Goal: Task Accomplishment & Management: Use online tool/utility

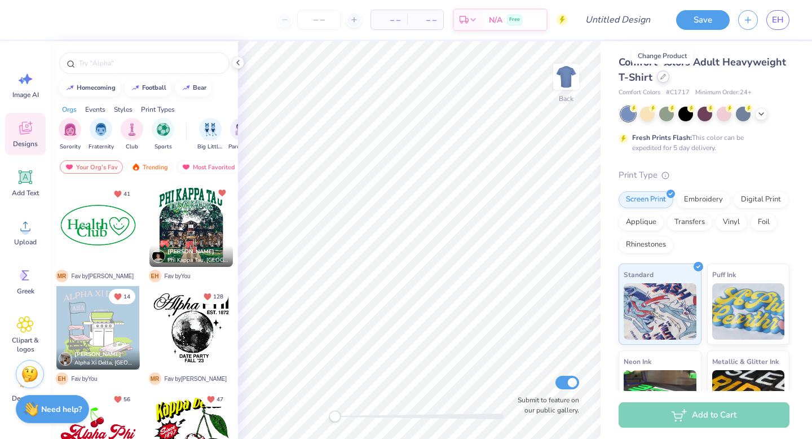
click at [665, 80] on div at bounding box center [663, 76] width 12 height 12
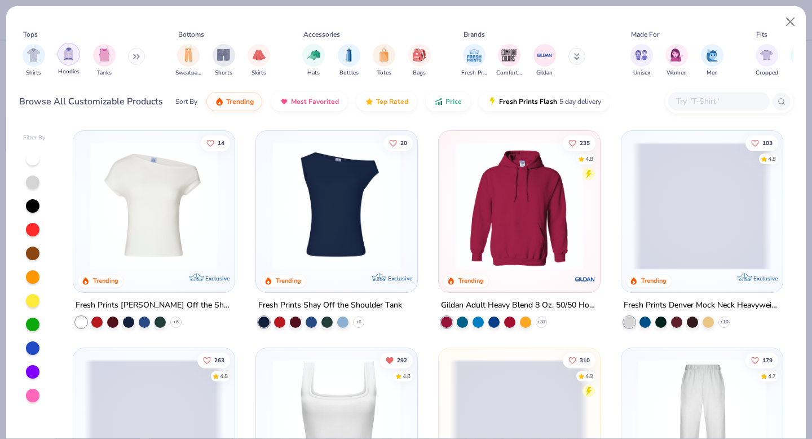
click at [74, 61] on div "filter for Hoodies" at bounding box center [69, 54] width 23 height 23
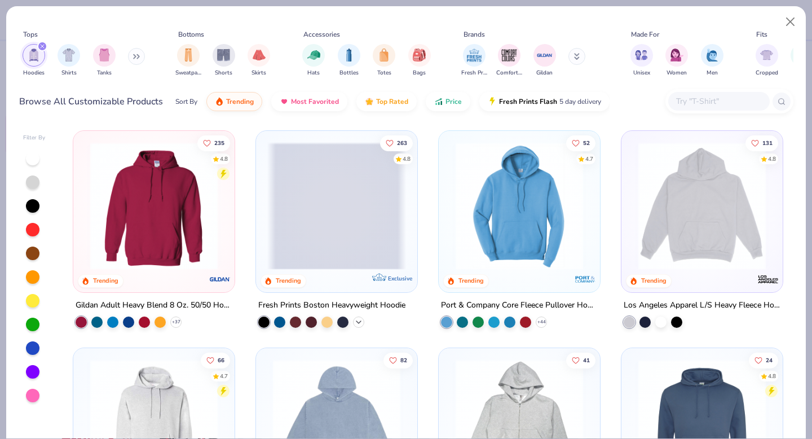
click at [358, 325] on div "+ 9" at bounding box center [358, 321] width 11 height 11
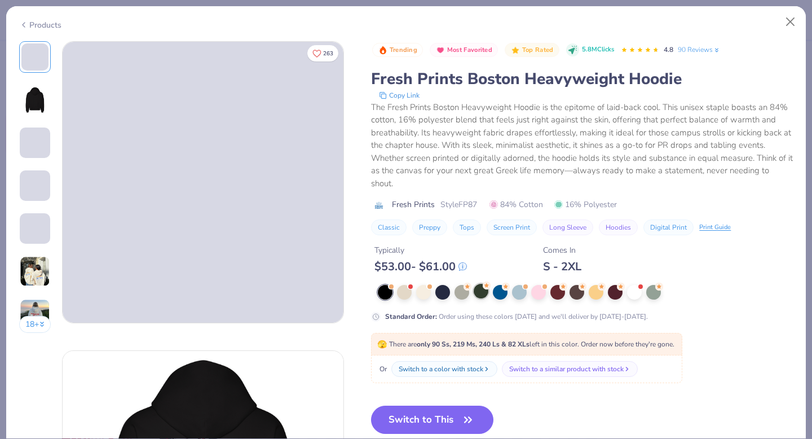
click at [482, 295] on div at bounding box center [481, 291] width 15 height 15
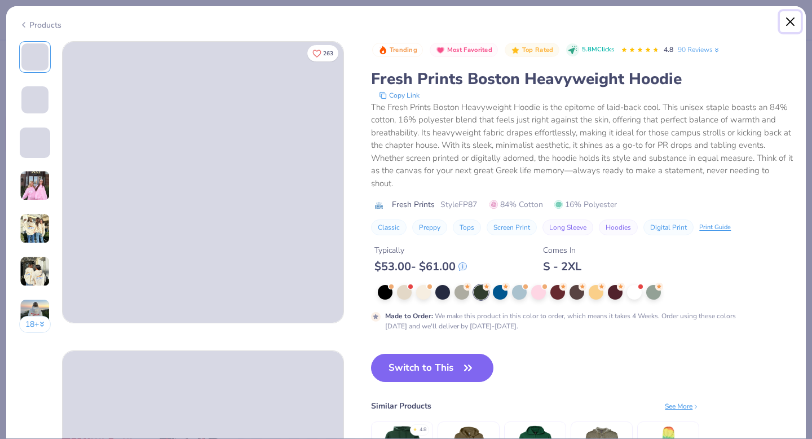
click at [792, 21] on button "Close" at bounding box center [790, 21] width 21 height 21
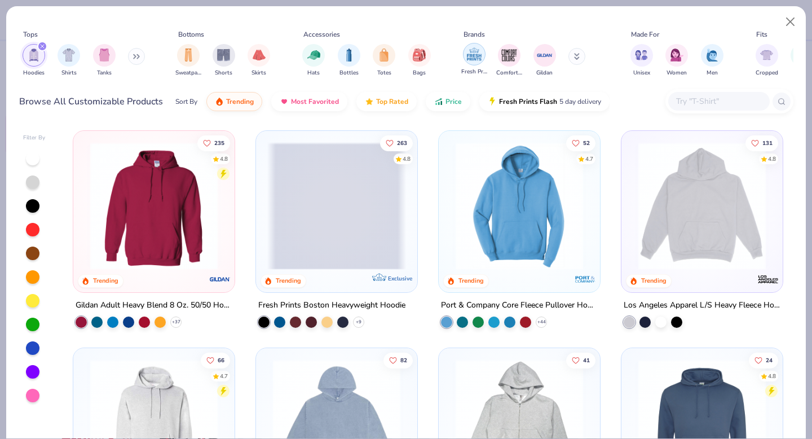
click at [467, 59] on img "filter for Fresh Prints" at bounding box center [474, 54] width 17 height 17
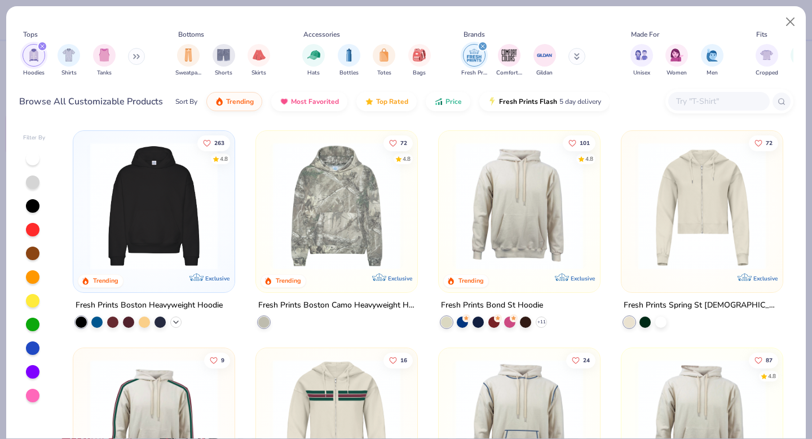
click at [180, 323] on div "+ 9" at bounding box center [175, 321] width 11 height 11
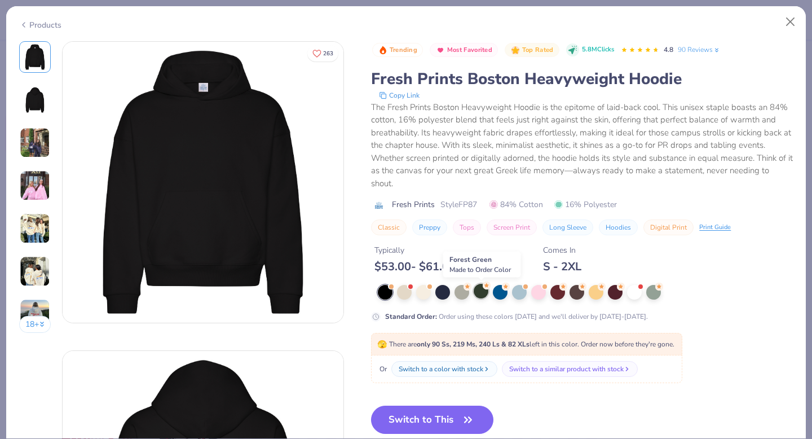
click at [479, 286] on div at bounding box center [481, 291] width 15 height 15
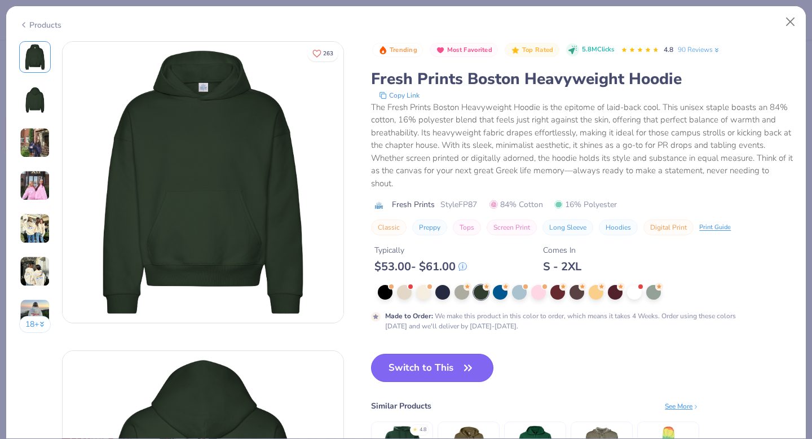
click at [425, 368] on button "Switch to This" at bounding box center [432, 368] width 122 height 28
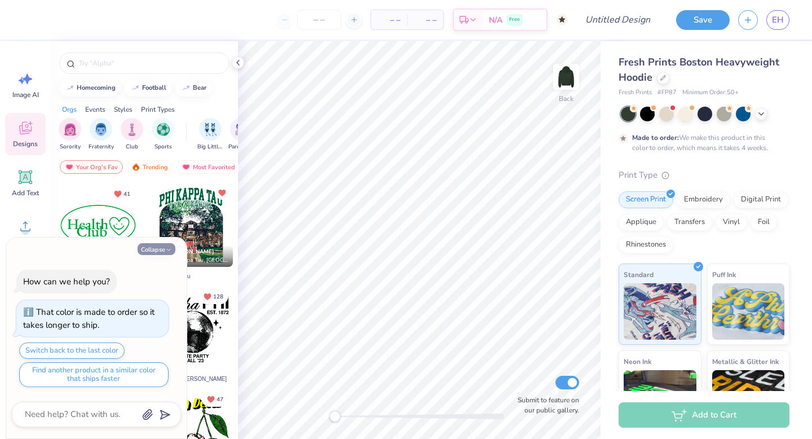
click at [160, 246] on button "Collapse" at bounding box center [157, 249] width 38 height 12
type textarea "x"
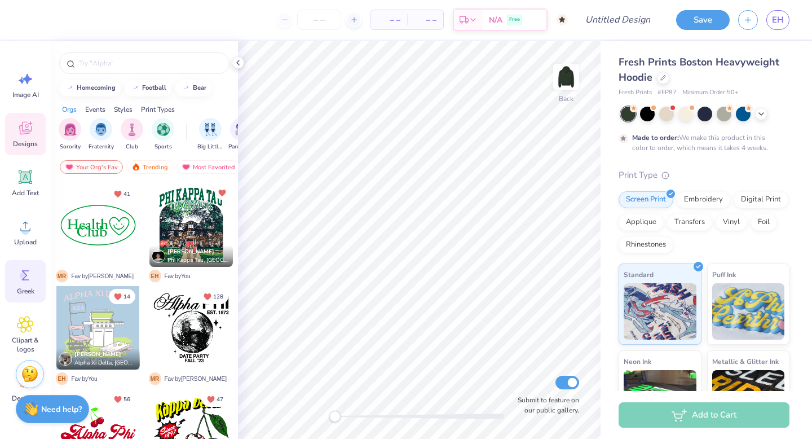
scroll to position [55, 0]
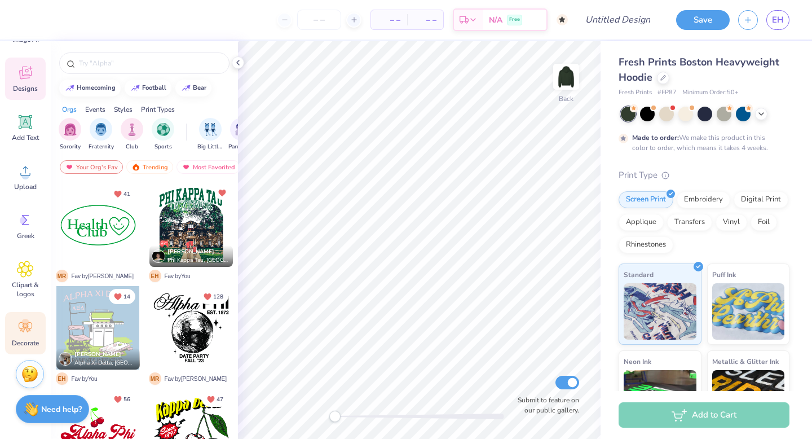
click at [23, 334] on icon at bounding box center [25, 327] width 17 height 17
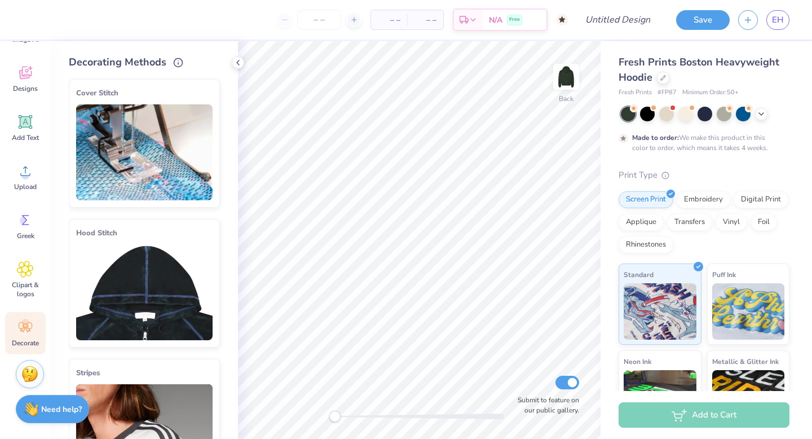
click at [164, 129] on img at bounding box center [144, 152] width 136 height 96
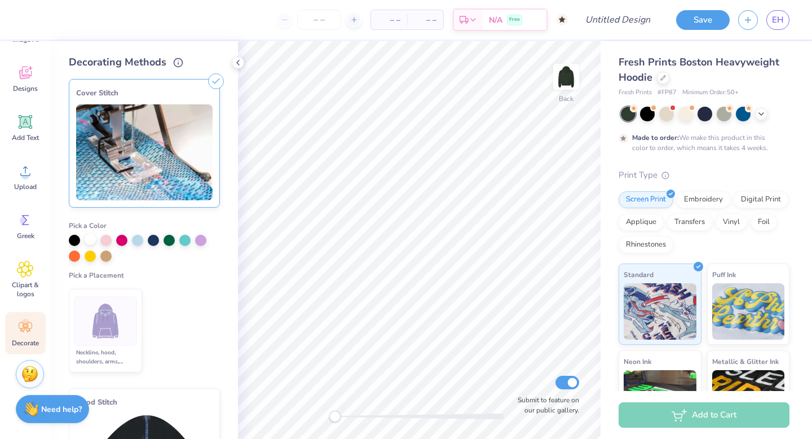
click at [93, 242] on div at bounding box center [90, 238] width 11 height 11
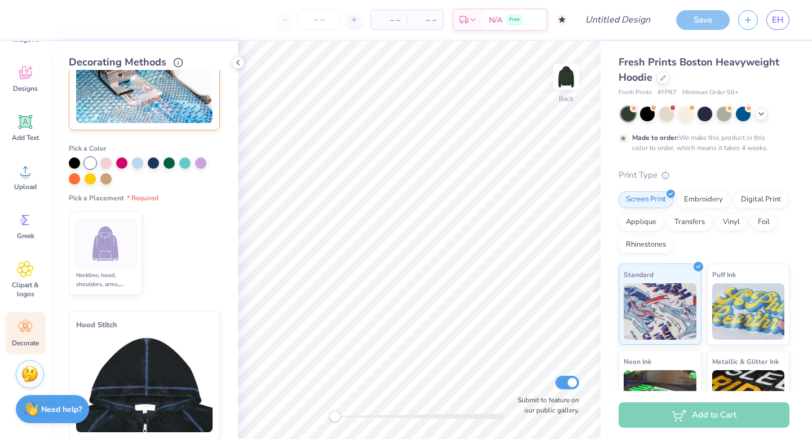
scroll to position [0, 0]
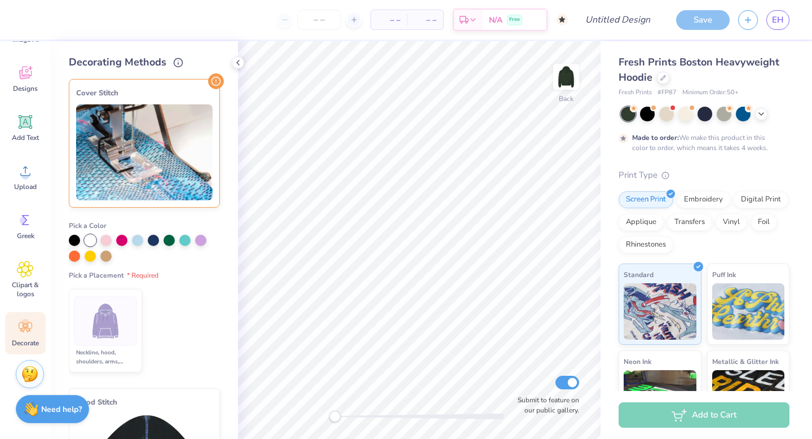
click at [121, 314] on img at bounding box center [106, 321] width 42 height 42
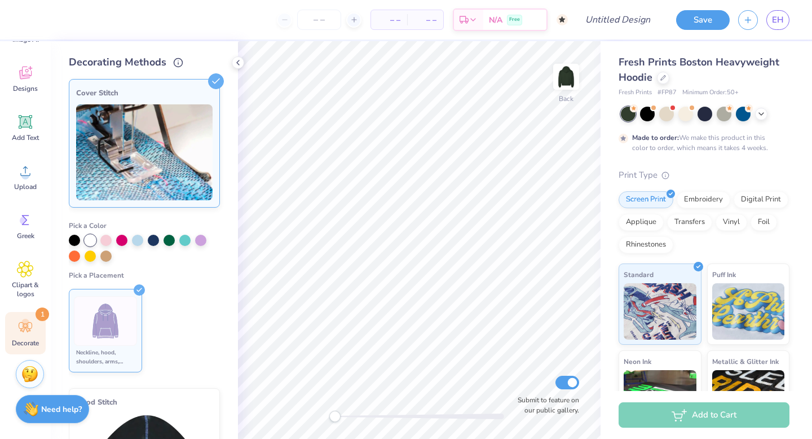
click at [122, 314] on img at bounding box center [106, 321] width 42 height 42
click at [119, 332] on img at bounding box center [106, 321] width 42 height 42
click at [120, 332] on img at bounding box center [106, 321] width 42 height 42
click at [220, 79] on icon at bounding box center [216, 81] width 16 height 16
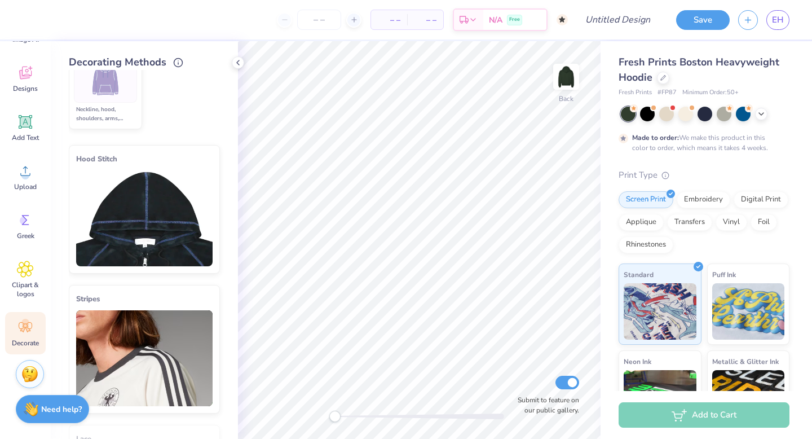
click at [174, 202] on img at bounding box center [144, 218] width 136 height 96
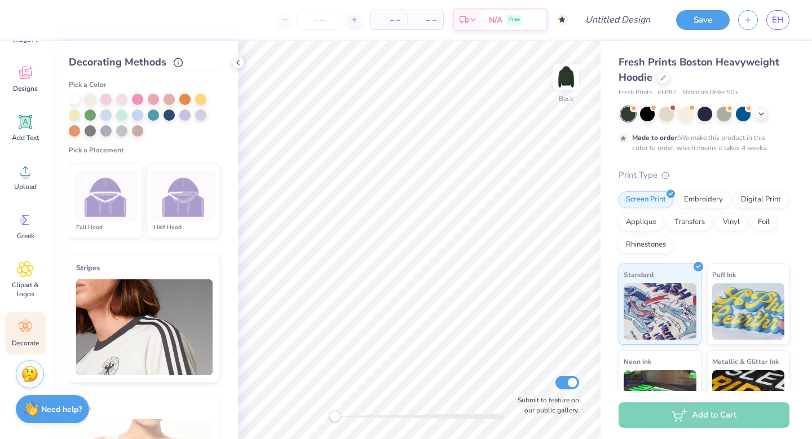
scroll to position [281, 0]
click at [177, 204] on img at bounding box center [183, 195] width 42 height 42
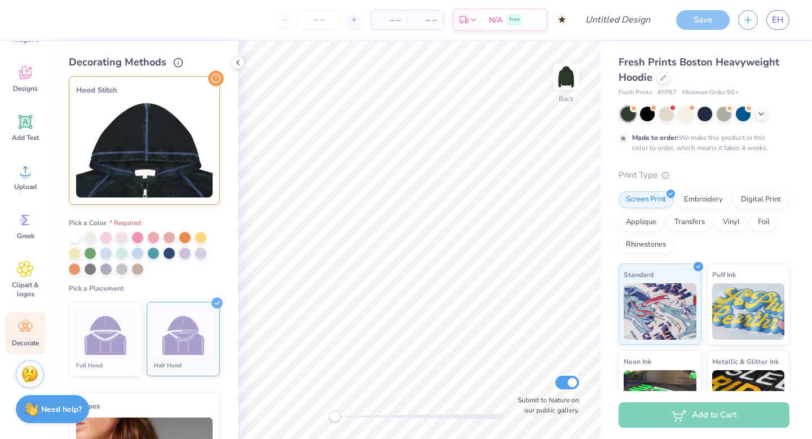
scroll to position [140, 0]
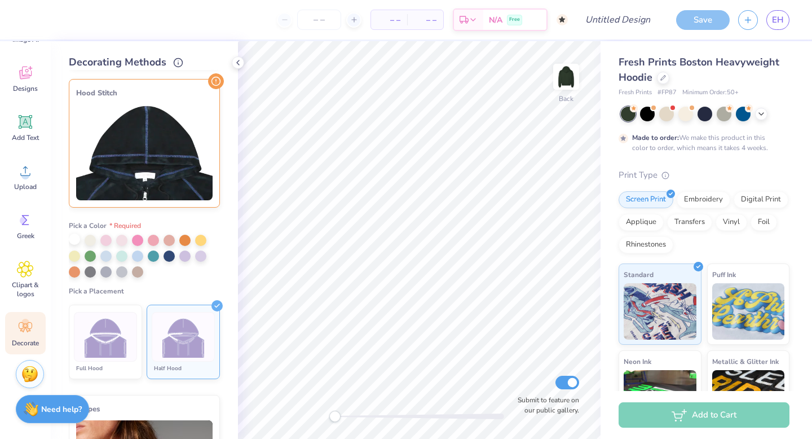
click at [74, 239] on div at bounding box center [74, 238] width 11 height 11
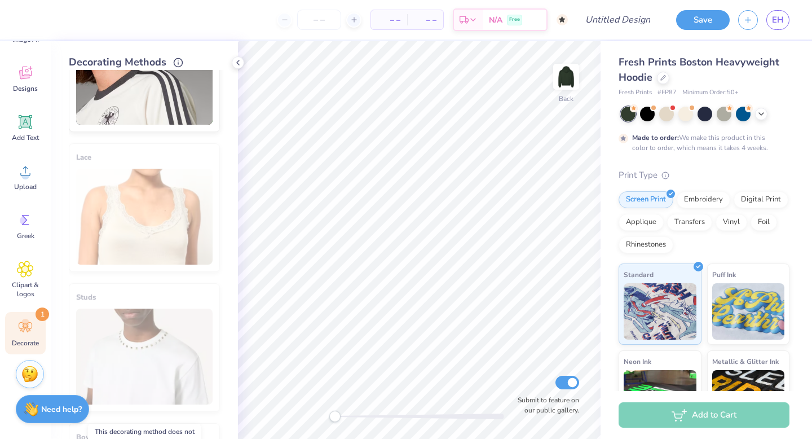
scroll to position [0, 0]
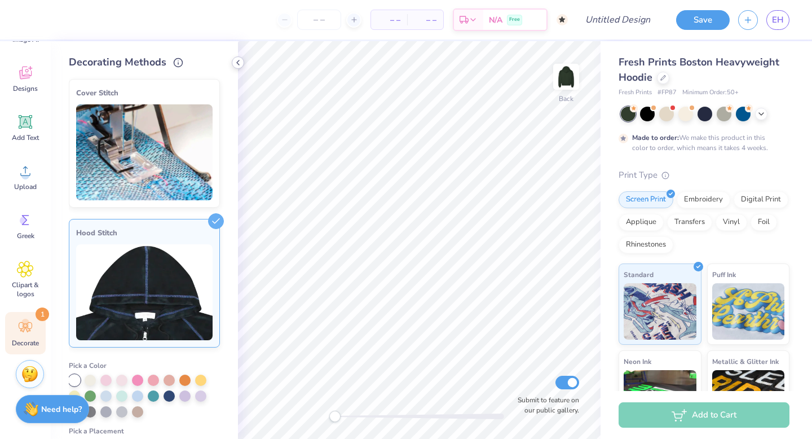
click at [239, 61] on icon at bounding box center [237, 62] width 9 height 9
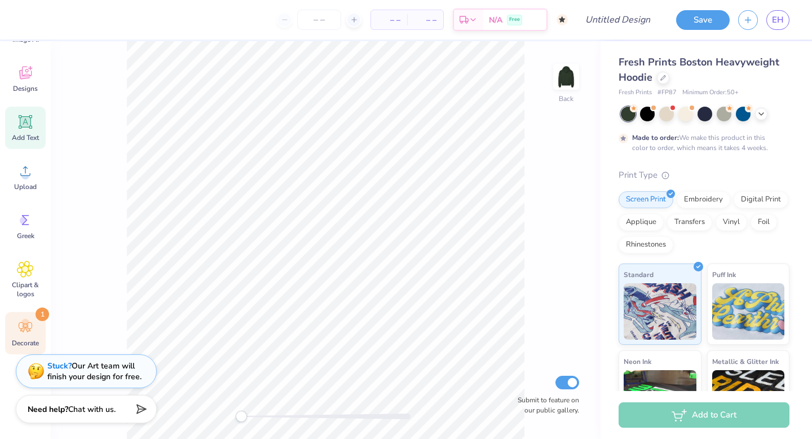
click at [34, 129] on div "Add Text" at bounding box center [25, 128] width 41 height 42
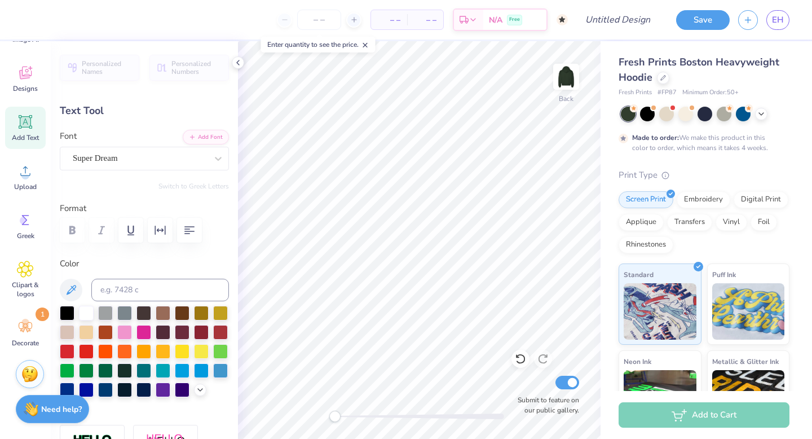
type textarea "T"
type textarea "MICHIGAN STATE UNIVERSITY"
click at [208, 161] on div "Super Dream" at bounding box center [140, 157] width 136 height 17
click at [107, 249] on span "Varsity Team" at bounding box center [96, 252] width 45 height 12
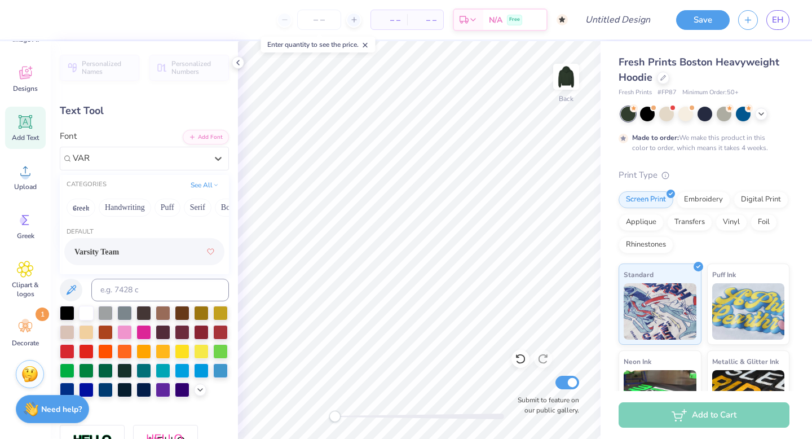
type input "VAR"
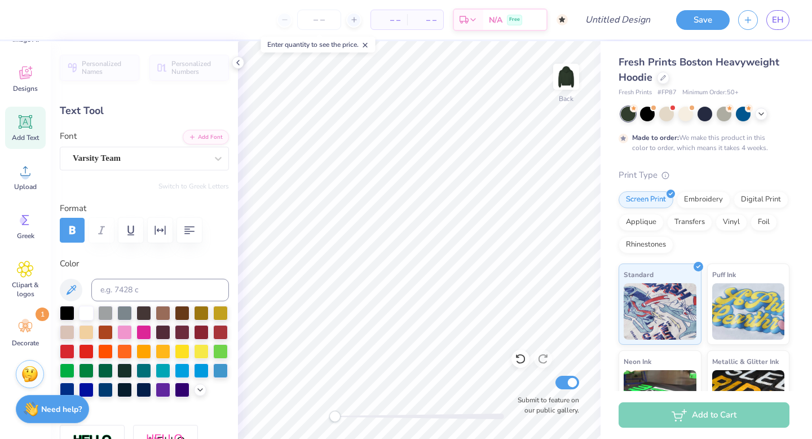
scroll to position [0, 3]
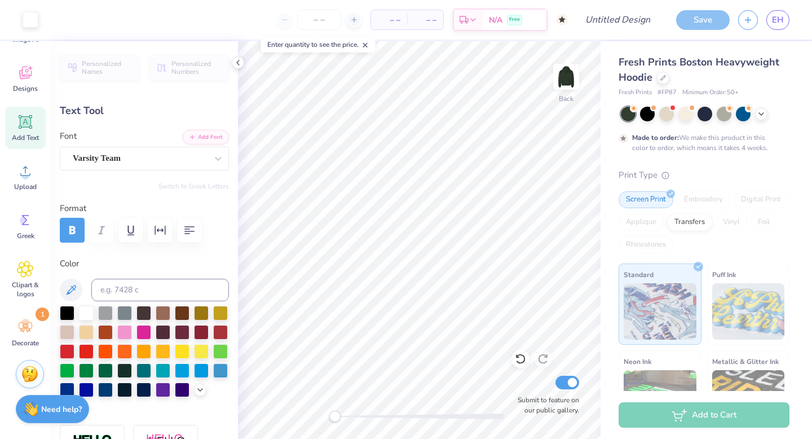
type input "18.86"
type input "0.99"
type input "6.26"
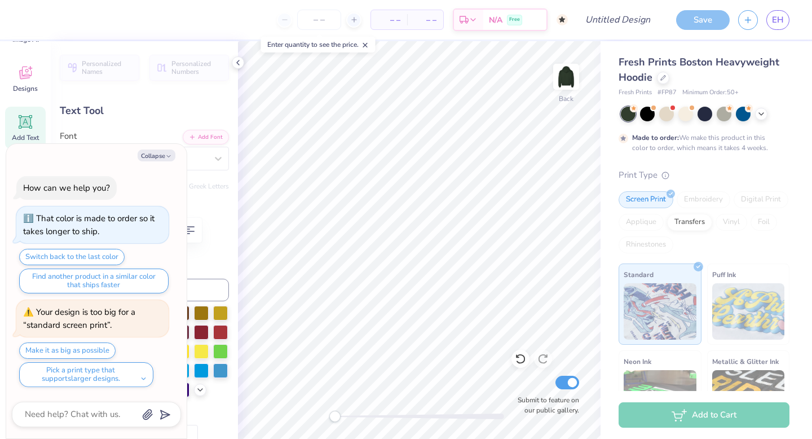
type textarea "x"
type input "3.00"
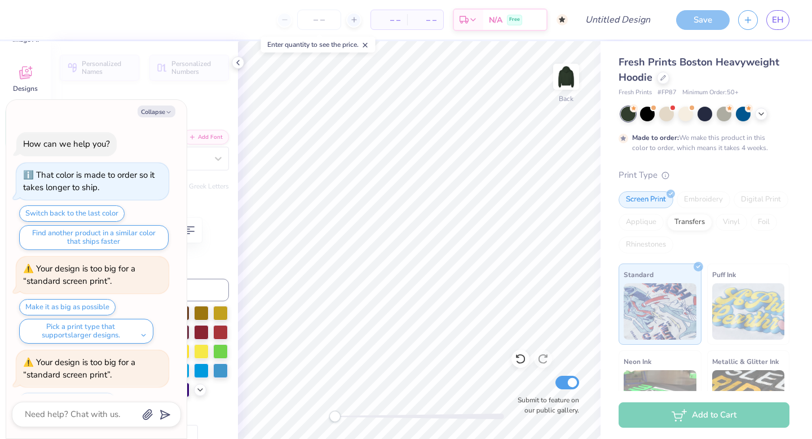
scroll to position [50, 0]
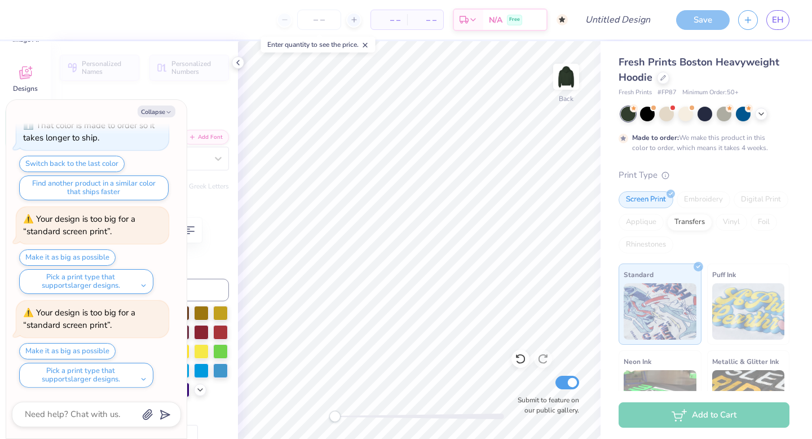
type textarea "x"
type input "14.80"
type input "0.77"
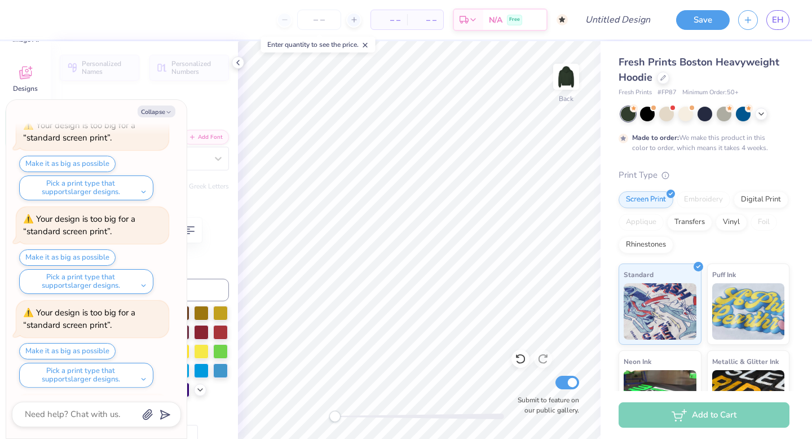
scroll to position [237, 0]
click at [156, 113] on button "Collapse" at bounding box center [157, 111] width 38 height 12
type textarea "x"
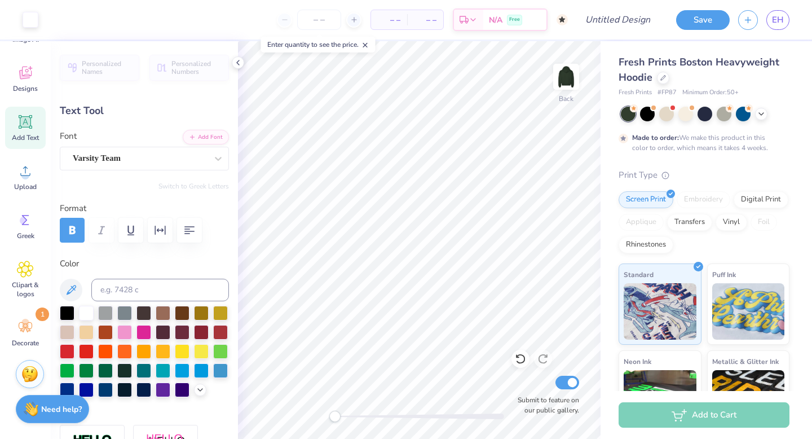
click at [22, 118] on icon at bounding box center [25, 122] width 11 height 11
type input "7.05"
type input "2.04"
type input "5.73"
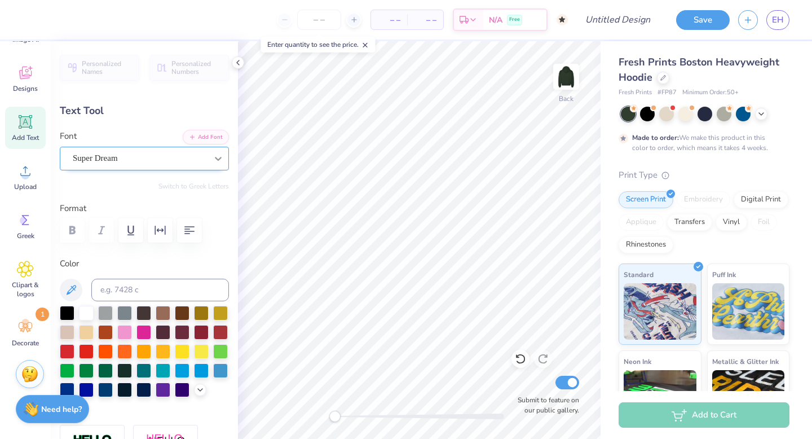
type textarea "GAMMA PHI BETA"
click at [217, 150] on div at bounding box center [218, 158] width 20 height 20
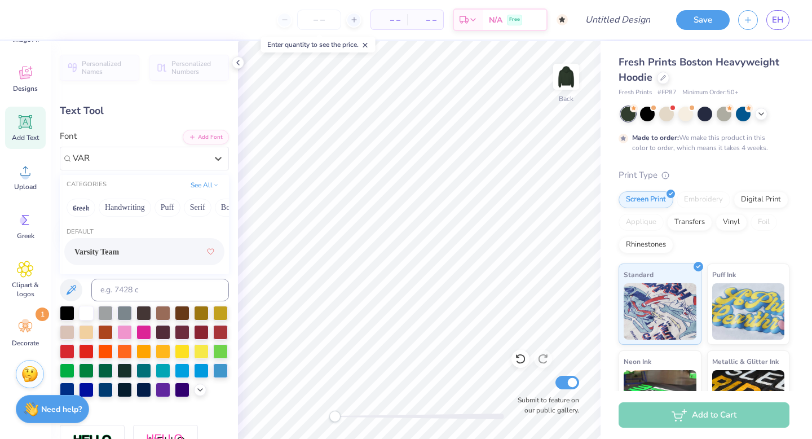
click at [152, 256] on div "Varsity Team" at bounding box center [144, 251] width 140 height 20
type input "VAR"
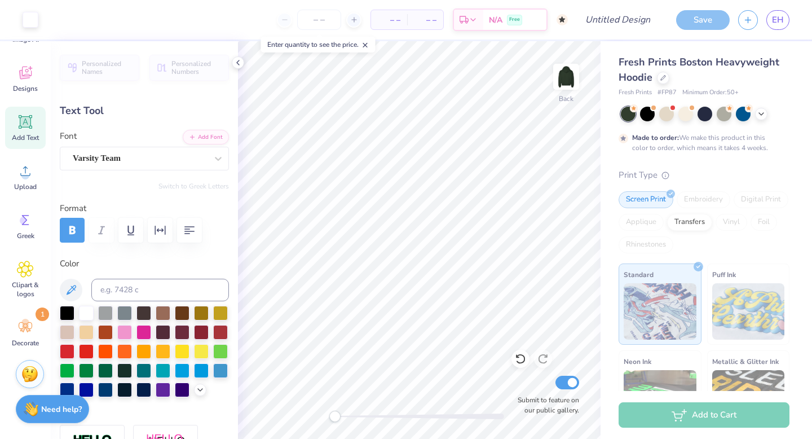
type input "18.86"
type input "1.68"
type input "5.91"
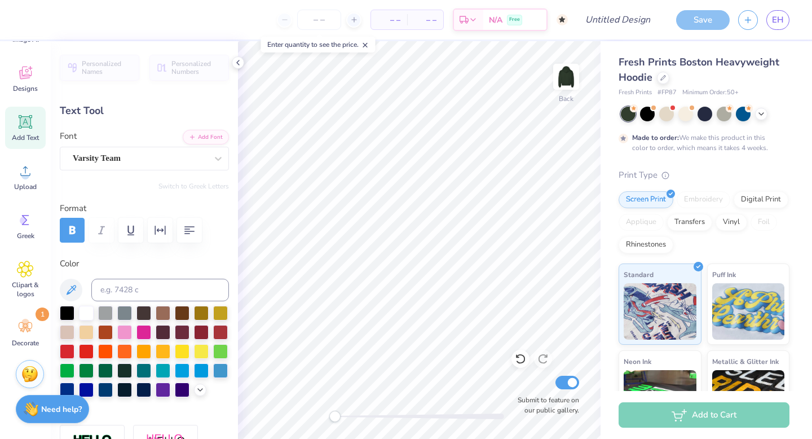
type input "14.28"
type input "1.27"
type input "6.32"
type input "10.53"
type input "0.94"
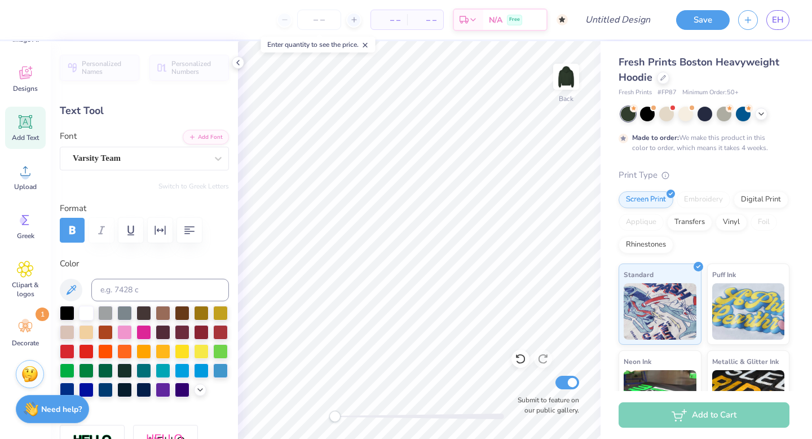
type input "4.59"
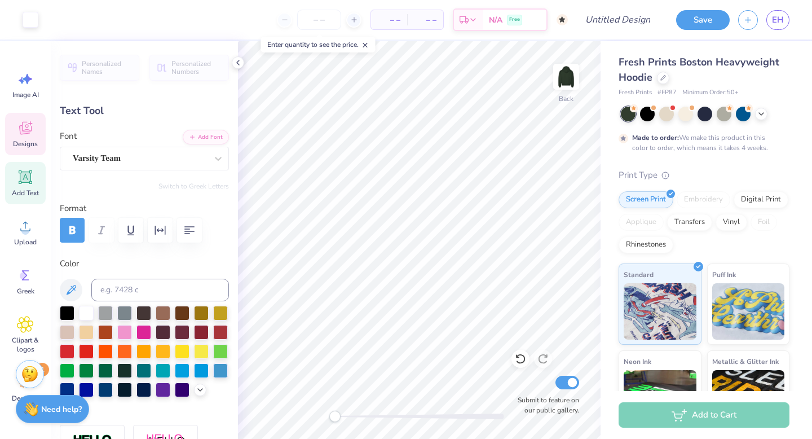
click at [30, 145] on span "Designs" at bounding box center [25, 143] width 25 height 9
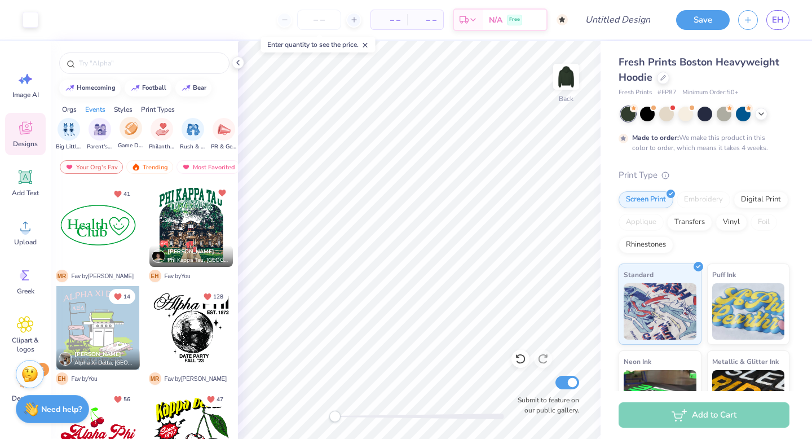
scroll to position [0, 144]
click at [113, 135] on div "Big Little Reveal Parent's Weekend Game Day Philanthropy Rush & Bid PR & Genera…" at bounding box center [274, 134] width 438 height 33
click at [122, 135] on div "filter for Game Day" at bounding box center [128, 128] width 23 height 23
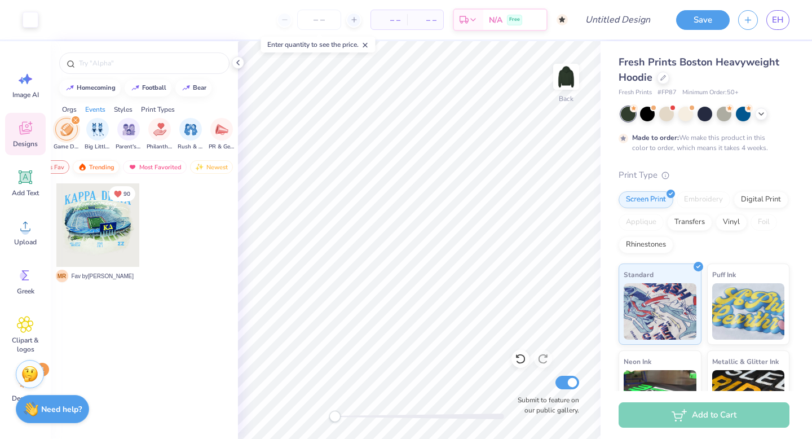
scroll to position [0, 59]
click at [157, 169] on div "Most Favorited" at bounding box center [149, 167] width 64 height 14
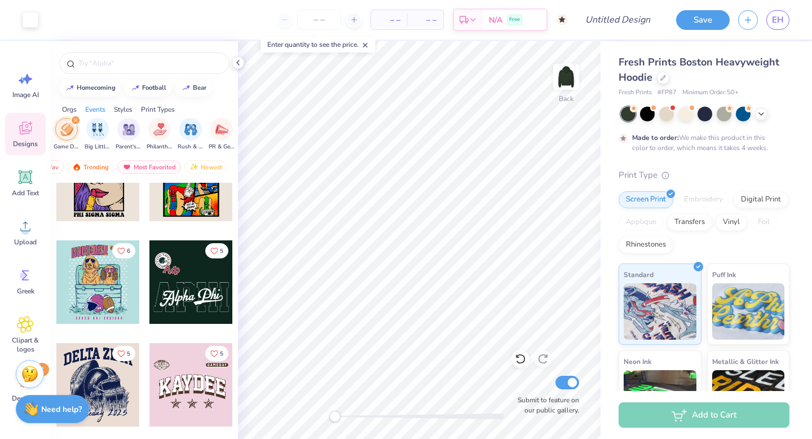
scroll to position [2945, 0]
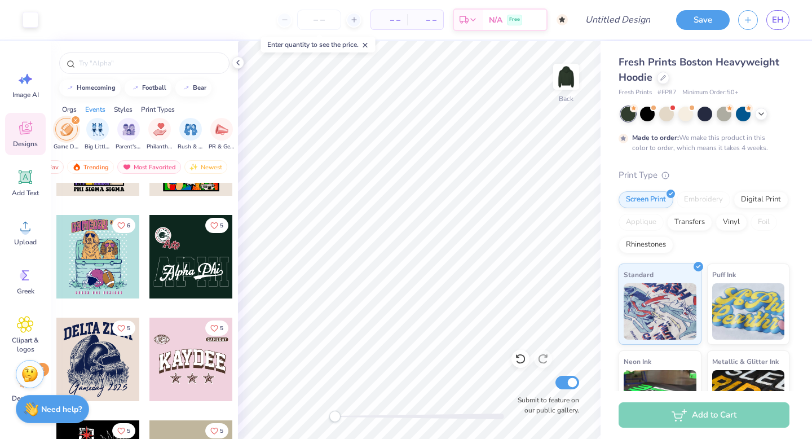
click at [192, 249] on div at bounding box center [190, 256] width 83 height 83
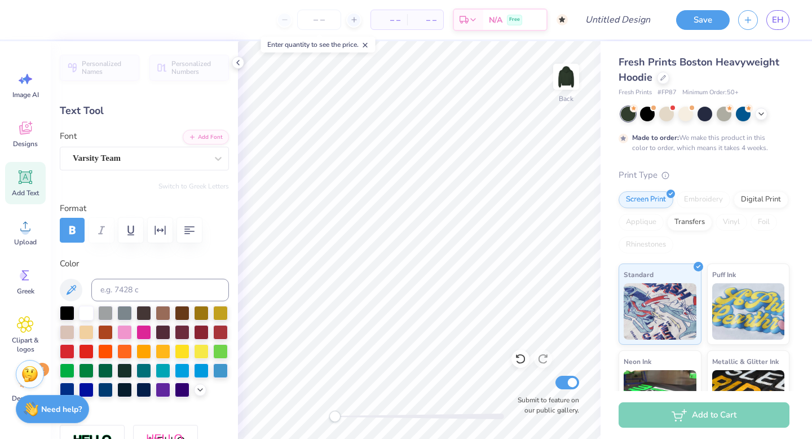
type input "14.80"
type input "0.77"
type input "3.00"
type input "0.0"
type input "10.53"
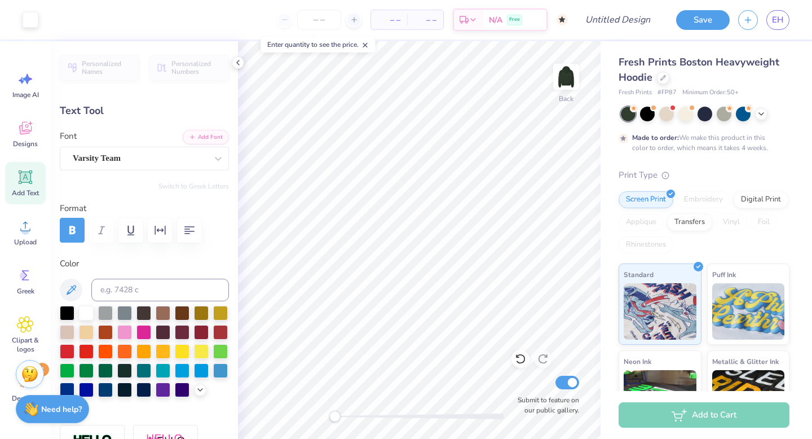
type input "0.94"
type input "4.20"
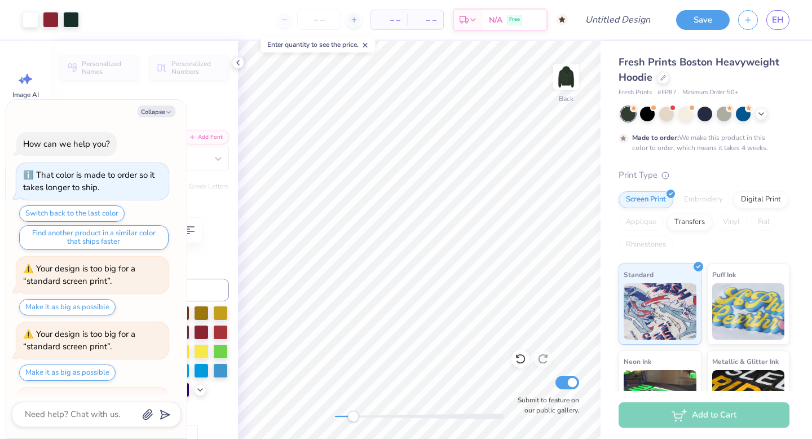
scroll to position [193, 0]
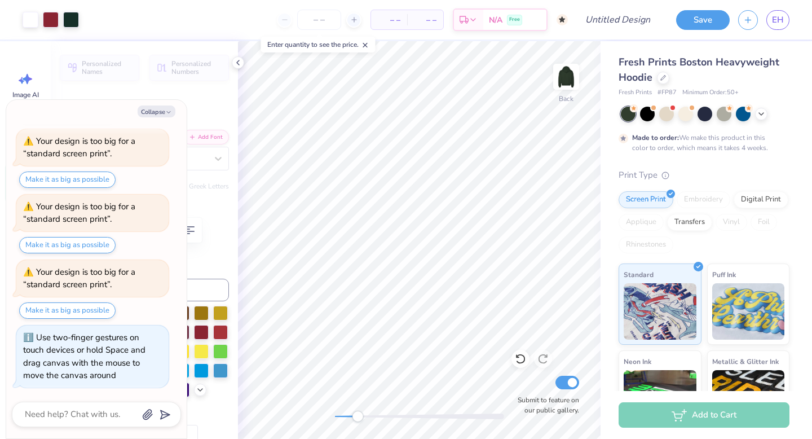
drag, startPoint x: 332, startPoint y: 419, endPoint x: 358, endPoint y: 419, distance: 25.4
click at [358, 419] on div "Accessibility label" at bounding box center [357, 416] width 11 height 11
click at [51, 18] on div at bounding box center [51, 19] width 16 height 16
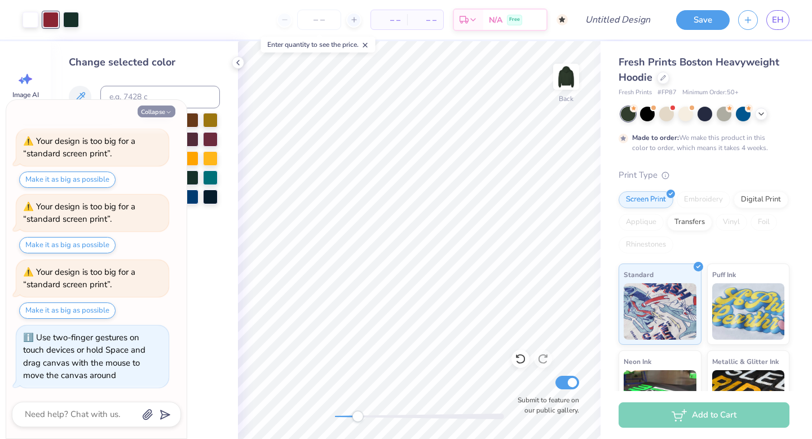
click at [165, 111] on button "Collapse" at bounding box center [157, 111] width 38 height 12
type textarea "x"
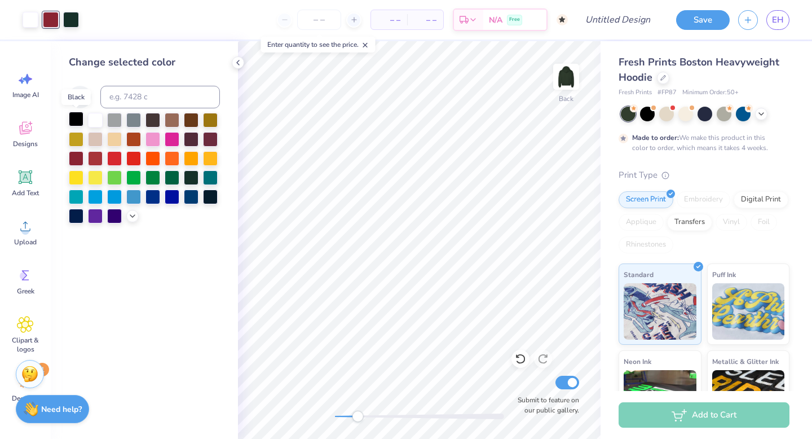
click at [77, 118] on div at bounding box center [76, 119] width 15 height 15
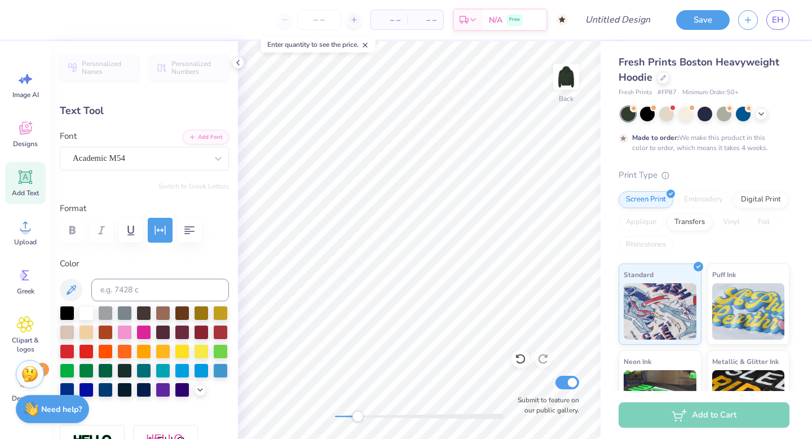
scroll to position [0, 0]
type textarea "GPHI SAYS"
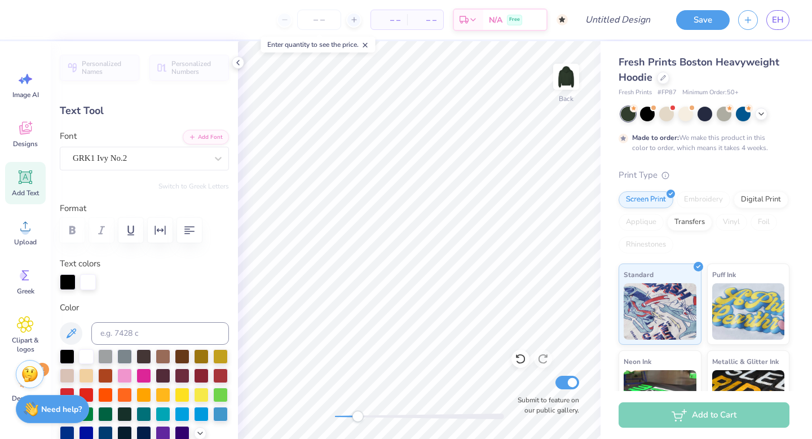
type input "1.53"
type input "1.51"
type input "5.27"
type input "0.0"
type input "1.43"
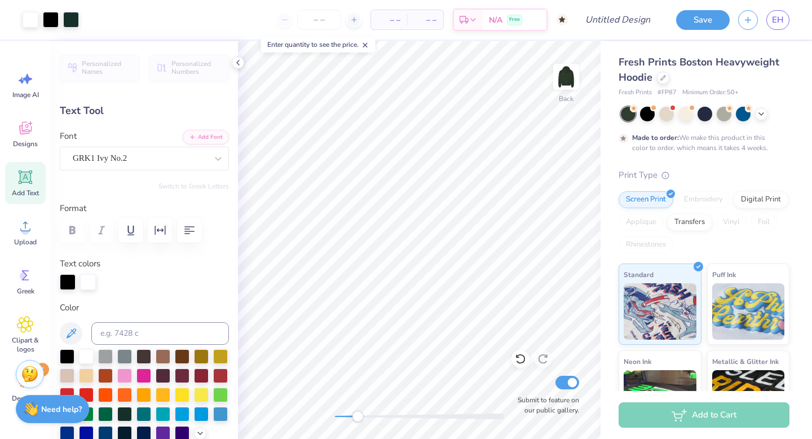
type input "1.58"
type input "5.05"
type input "9.8"
type textarea "Msu x um"
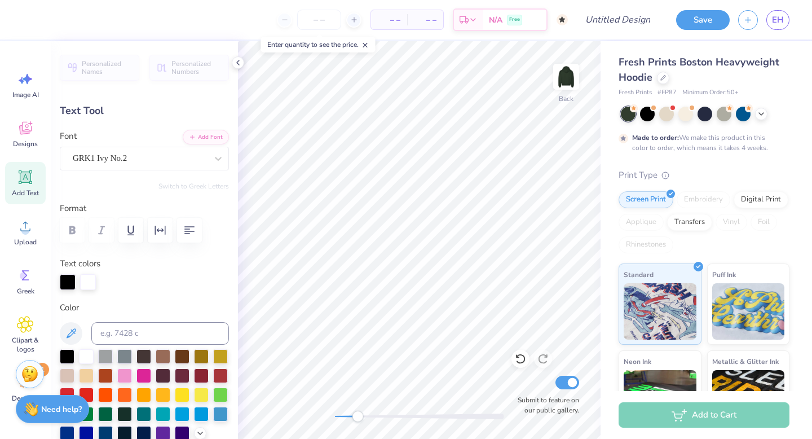
scroll to position [0, 1]
type input "0.0"
type input "9.33"
type input "3.00"
type input "4.30"
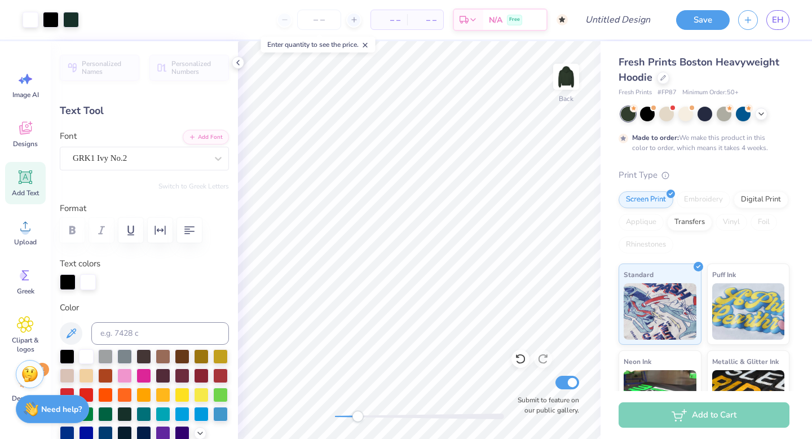
type input "9.8"
drag, startPoint x: 358, startPoint y: 415, endPoint x: 340, endPoint y: 412, distance: 17.8
click at [340, 412] on div "Accessibility label" at bounding box center [339, 416] width 11 height 11
type input "5.22"
type input "1.68"
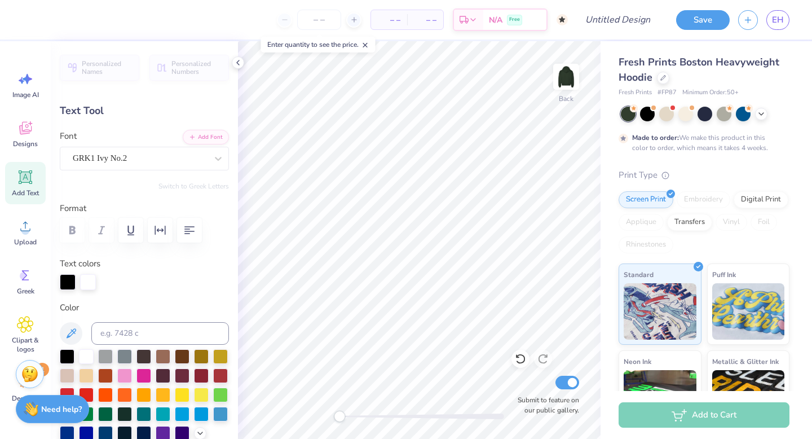
type input "5.62"
type input "-23.7"
type input "3.38"
type input "1.89"
type input "5.98"
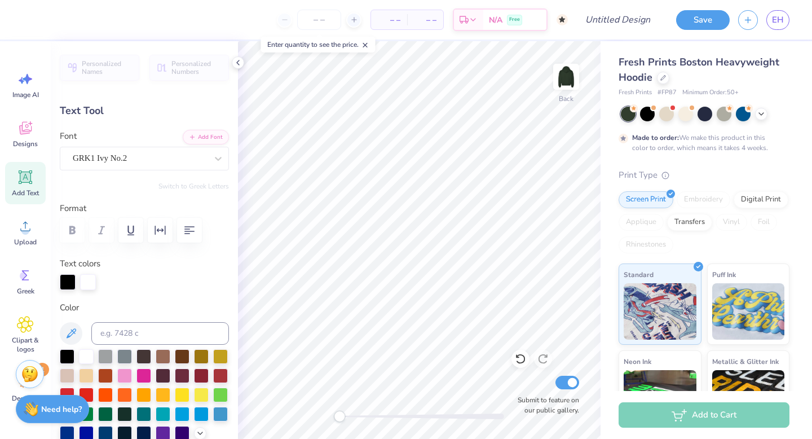
type input "0.0"
type input "12.59"
type input "4.98"
type input "7.98"
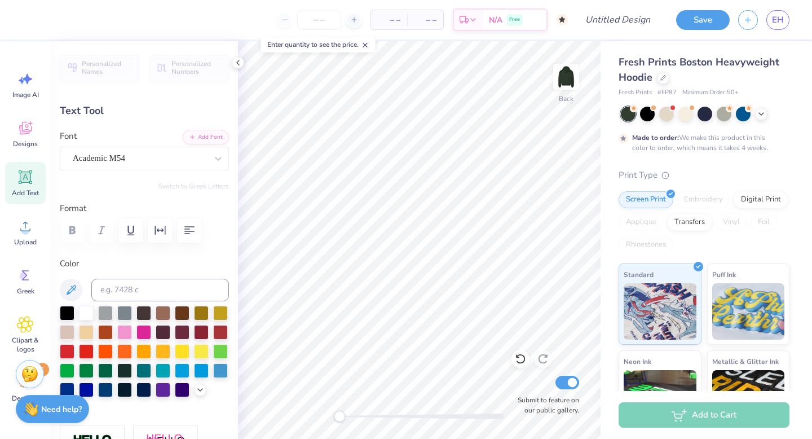
scroll to position [0, 0]
type textarea "A"
type textarea "GPHI"
type input "10.61"
type input "3.14"
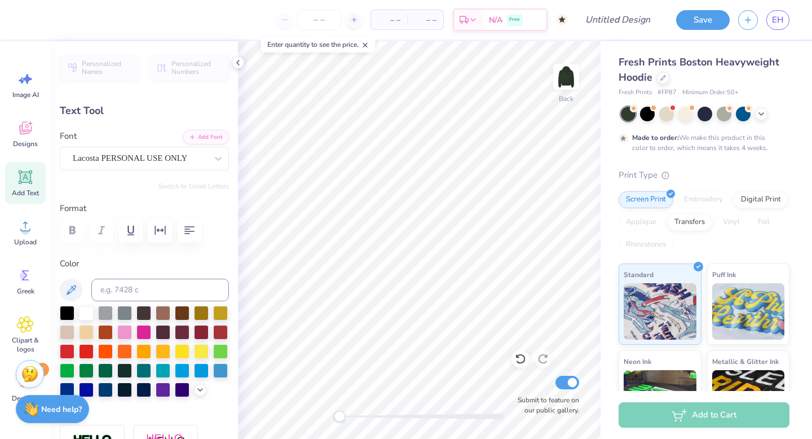
type input "8.90"
type input "-3.3"
type textarea "Gamma Phi{"
type input "0.0"
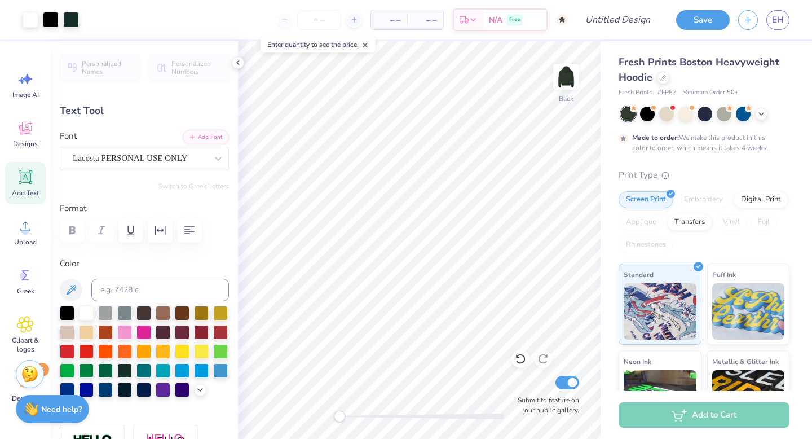
type input "12.02"
type input "4.98"
type input "8.02"
type input "10.91"
type input "3.18"
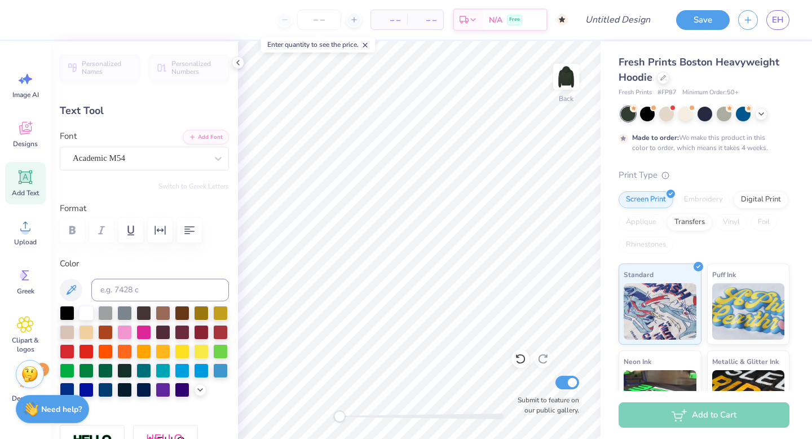
type input "8.91"
click at [311, 417] on div "Back Submit to feature on our public gallery." at bounding box center [419, 240] width 363 height 398
type input "0.0"
drag, startPoint x: 336, startPoint y: 417, endPoint x: 348, endPoint y: 417, distance: 12.4
click at [349, 417] on div "Accessibility label" at bounding box center [349, 416] width 11 height 11
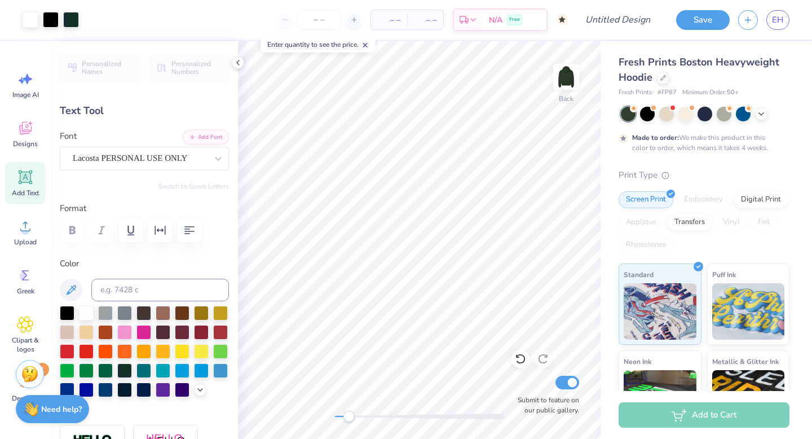
type input "1.91"
type input "0.91"
type input "4.49"
type input "0.0"
type input "12.02"
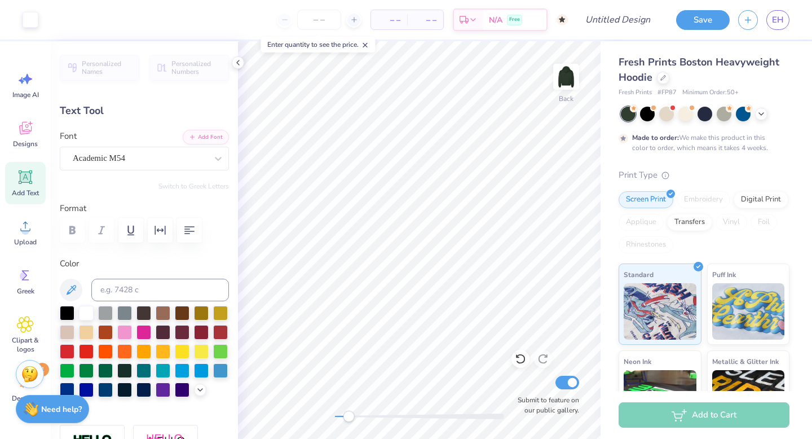
type input "4.98"
type input "7.12"
type input "10.91"
type input "3.18"
type input "8.01"
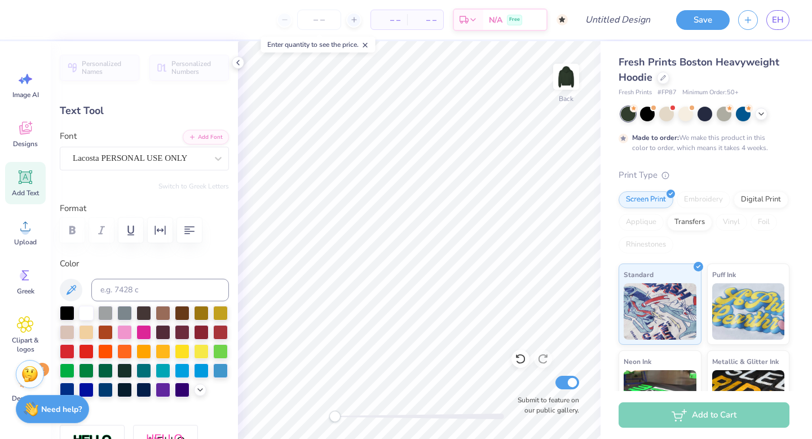
click at [302, 417] on div "Back Submit to feature on our public gallery." at bounding box center [419, 240] width 363 height 398
type input "0.0"
drag, startPoint x: 334, startPoint y: 415, endPoint x: 353, endPoint y: 416, distance: 18.6
click at [354, 416] on div "Accessibility label" at bounding box center [356, 416] width 11 height 11
click at [327, 416] on div "Back Submit to feature on our public gallery." at bounding box center [419, 240] width 363 height 398
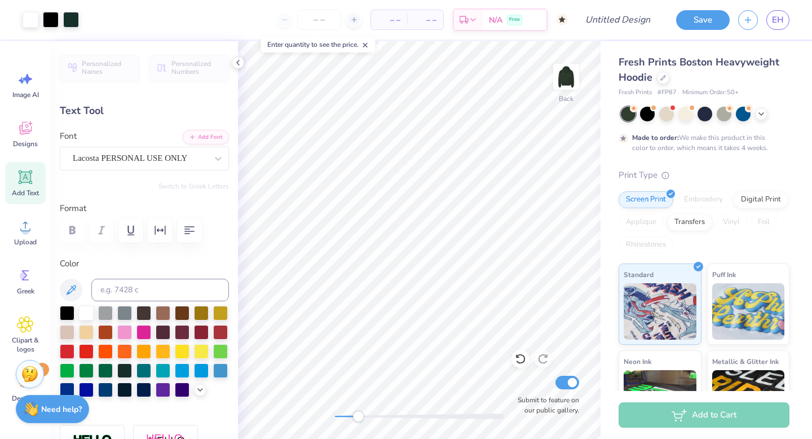
drag, startPoint x: 335, startPoint y: 419, endPoint x: 356, endPoint y: 420, distance: 21.5
click at [357, 420] on div "Accessibility label" at bounding box center [357, 416] width 11 height 11
type input "0.0"
type input "3.38"
type input "1.89"
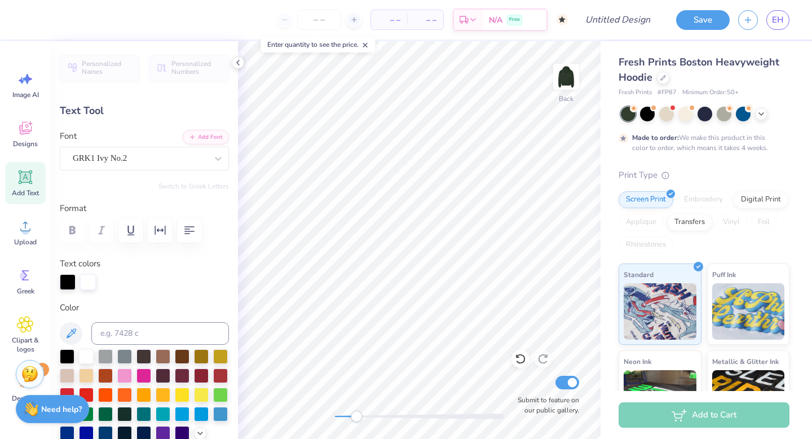
type input "-23.7"
type input "0.27"
type input "0.21"
type input "4.42"
type input "-9.6"
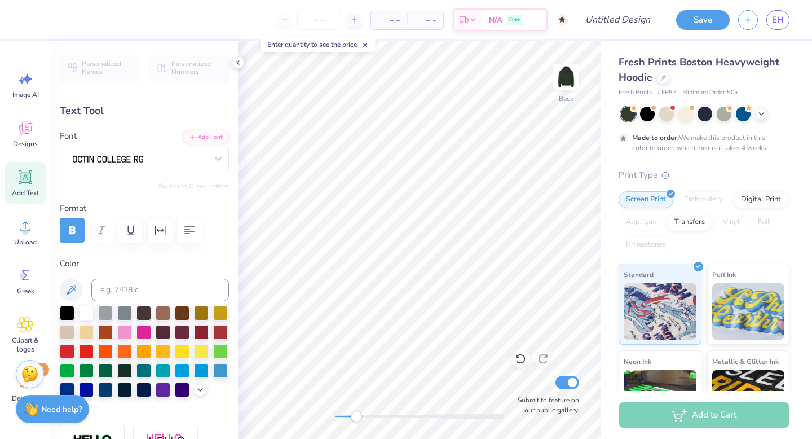
type input "4.11"
type input "0.0"
type input "3.20"
type input "1.94"
type input "0.91"
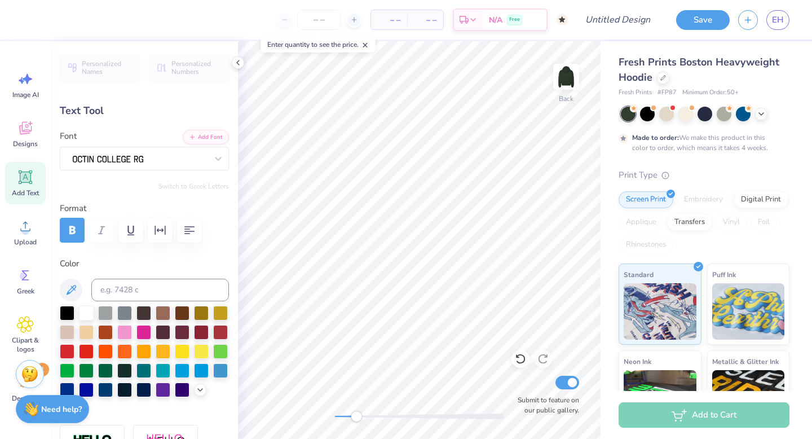
type input "2.09"
type input "-8.7"
type input "0.0"
type input "3.38"
type input "1.89"
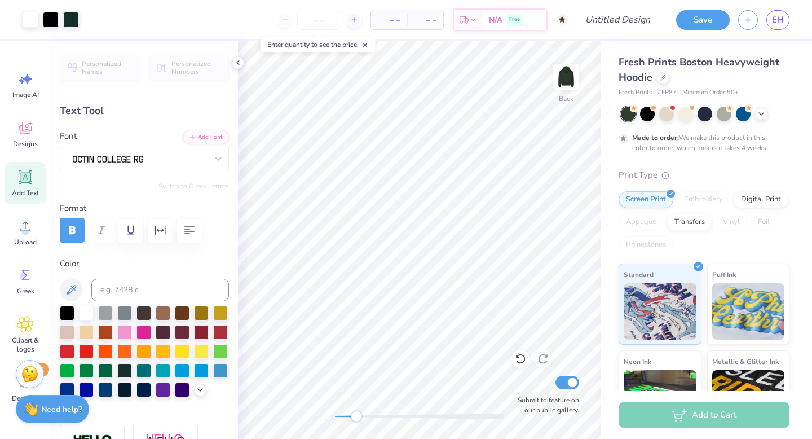
type input "4.49"
type input "-23.7"
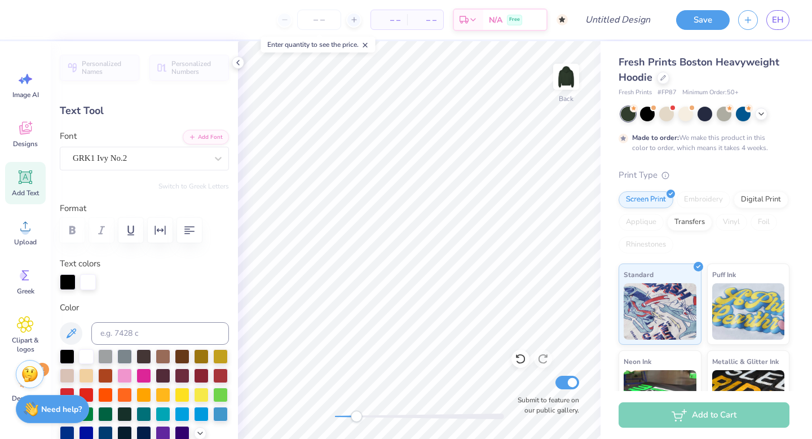
scroll to position [0, 1]
type textarea "Msu"
type input "0.0"
type input "1.50"
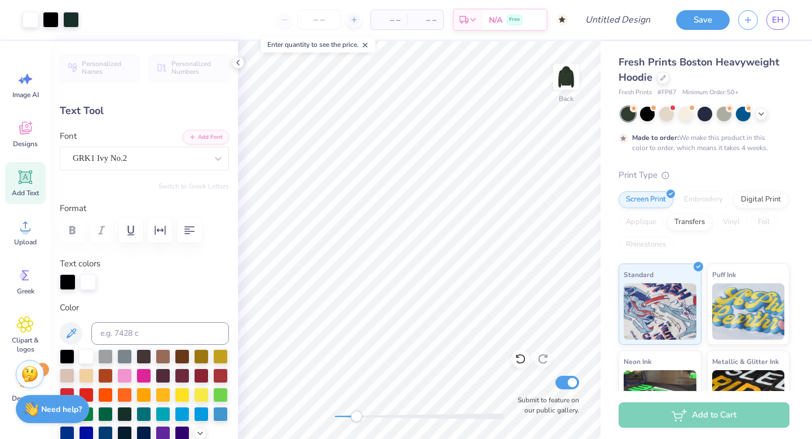
type input "1.09"
type input "3.60"
type input "0.0"
type input "12.02"
type input "4.98"
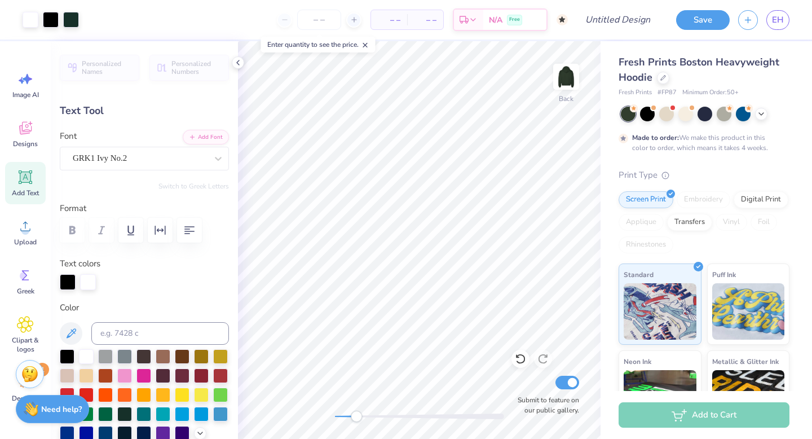
type input "6.38"
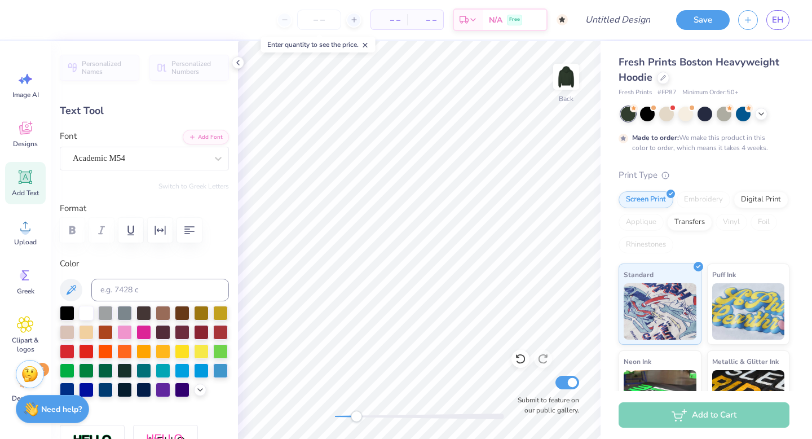
type input "10.91"
type input "3.18"
type input "7.09"
click at [317, 414] on div "Back Submit to feature on our public gallery." at bounding box center [419, 240] width 363 height 398
type input "0.0"
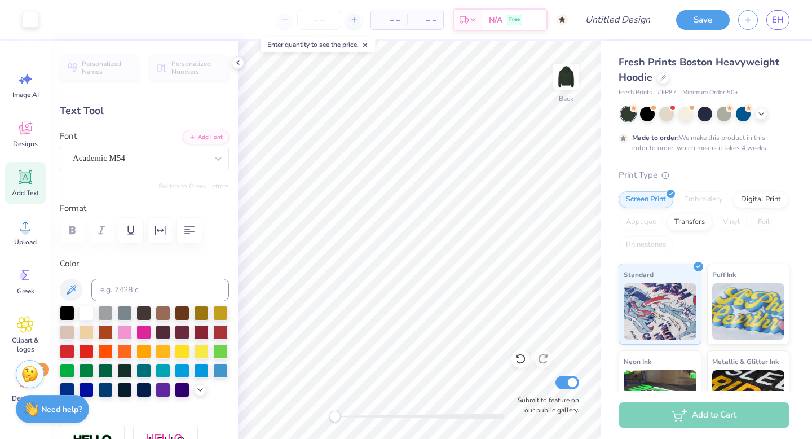
type input "12.02"
type input "4.98"
type input "4.60"
type input "10.91"
type input "3.18"
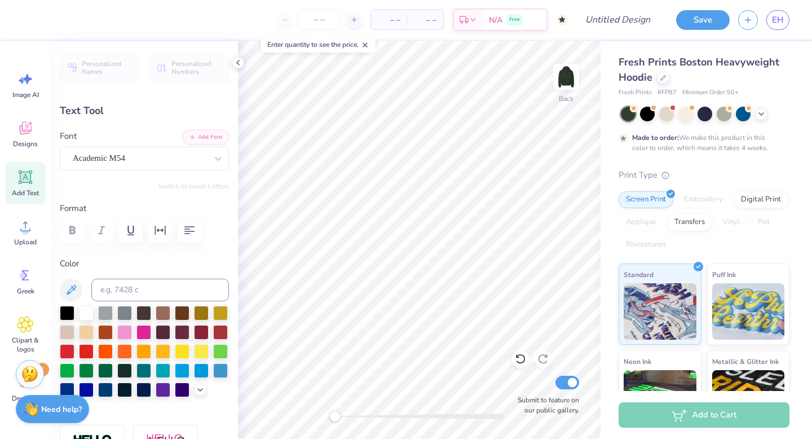
type input "5.50"
type input "0.0"
type input "12.02"
type input "4.98"
type input "4.60"
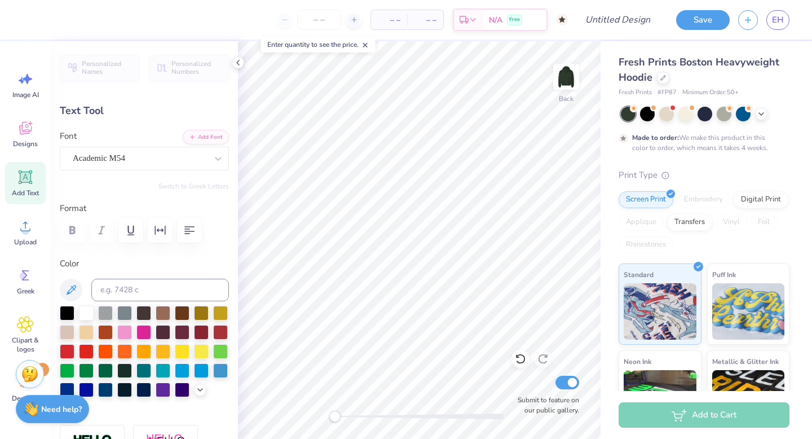
type input "10.91"
type input "3.18"
type input "5.50"
type input "0.0"
drag, startPoint x: 334, startPoint y: 414, endPoint x: 372, endPoint y: 418, distance: 37.9
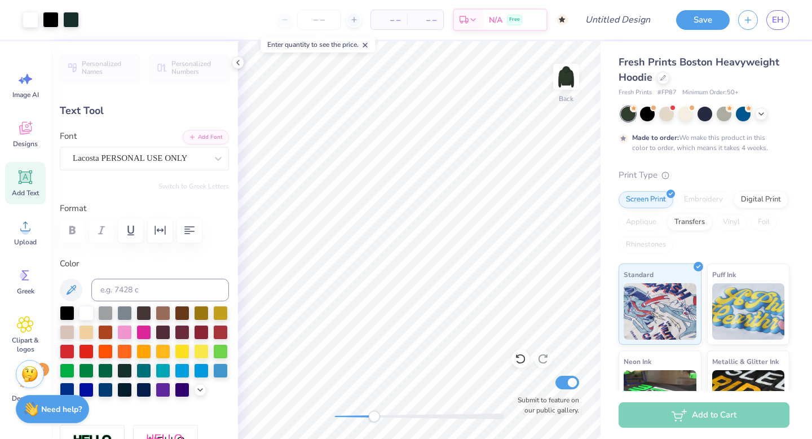
click at [373, 418] on div "Accessibility label" at bounding box center [373, 416] width 11 height 11
type input "1.91"
type input "0.91"
type input "3.20"
type input "-9.2"
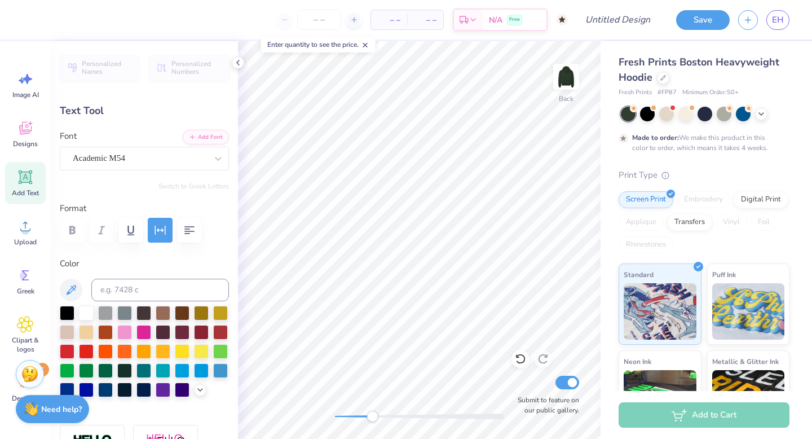
type input "1.68"
type input "0.80"
type input "-12.9"
type input "1.94"
type input "0.91"
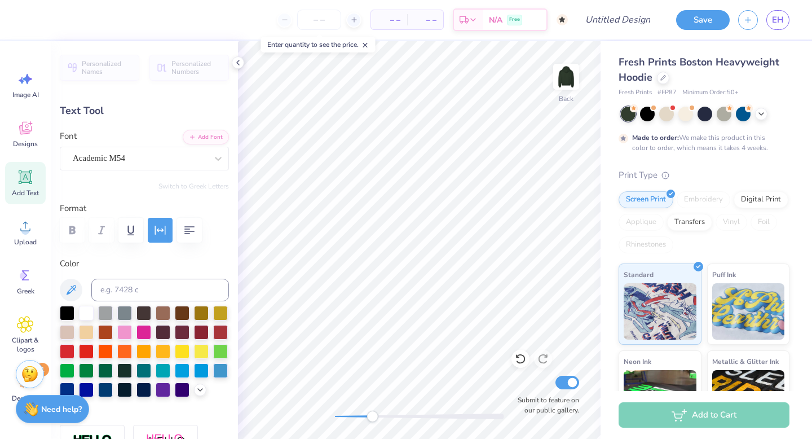
type input "2.09"
type input "0.0"
click at [323, 412] on div "Back Submit to feature on our public gallery." at bounding box center [419, 240] width 363 height 398
click at [339, 417] on div "Accessibility label" at bounding box center [339, 416] width 11 height 11
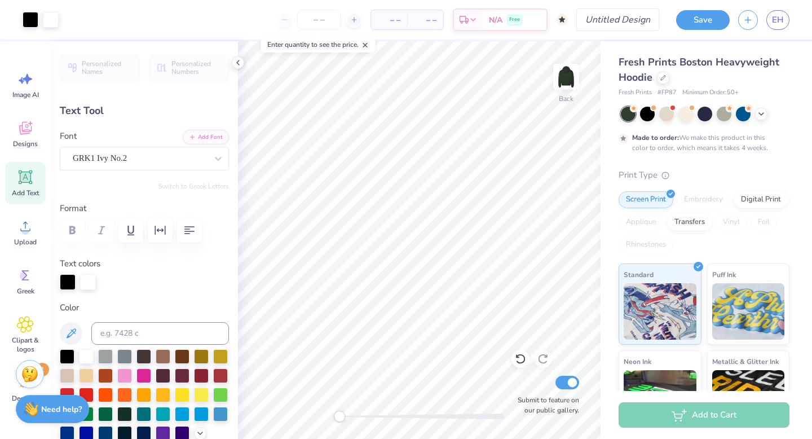
type input "1.50"
type input "1.09"
type input "2.66"
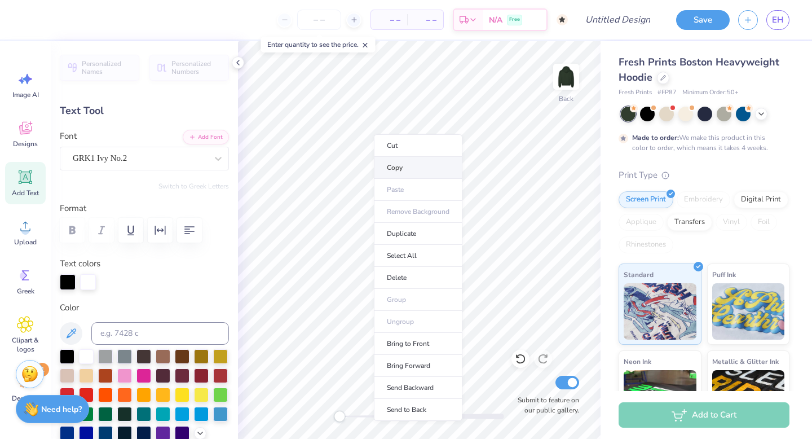
click at [390, 167] on li "Copy" at bounding box center [418, 168] width 89 height 22
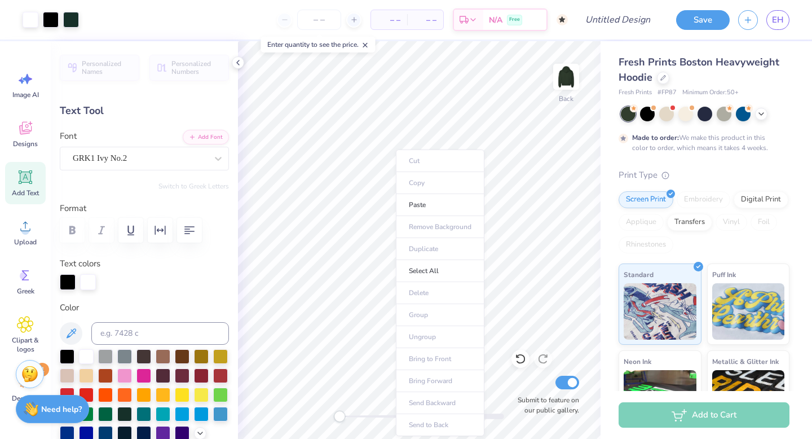
type input "0.0"
click at [428, 204] on li "Paste" at bounding box center [440, 205] width 89 height 22
type input "10.36"
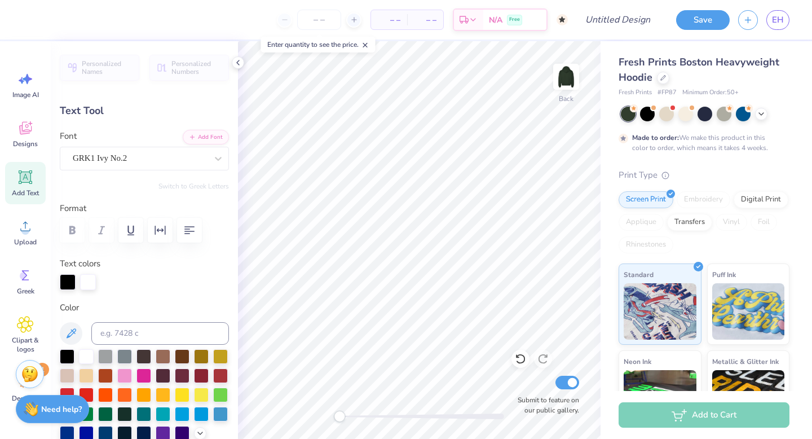
type input "-0.6"
type input "2.93"
type input "1.11"
type input "10.61"
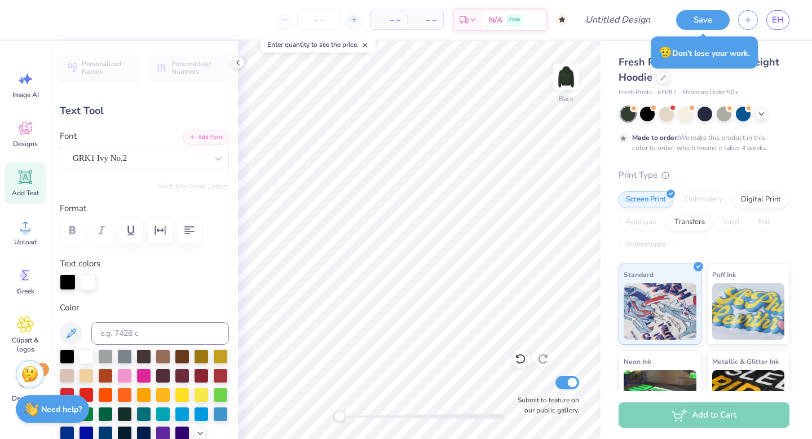
type textarea "Michigan state vs. Michigan"
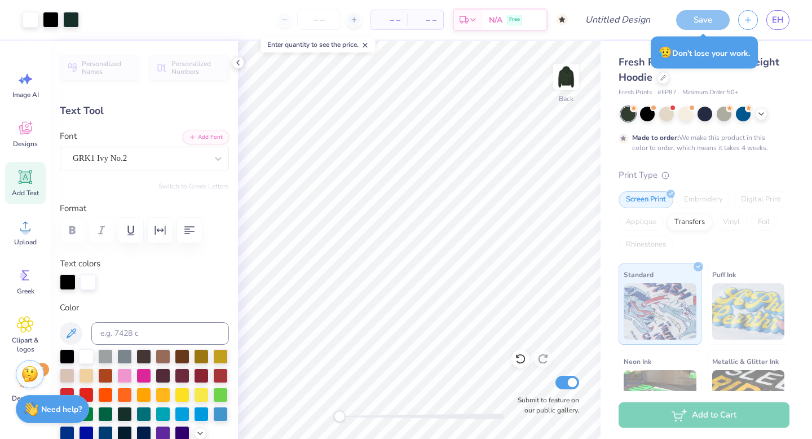
type input "0.0"
type input "18.86"
type input "1.15"
type input "10.59"
type input "-0.6"
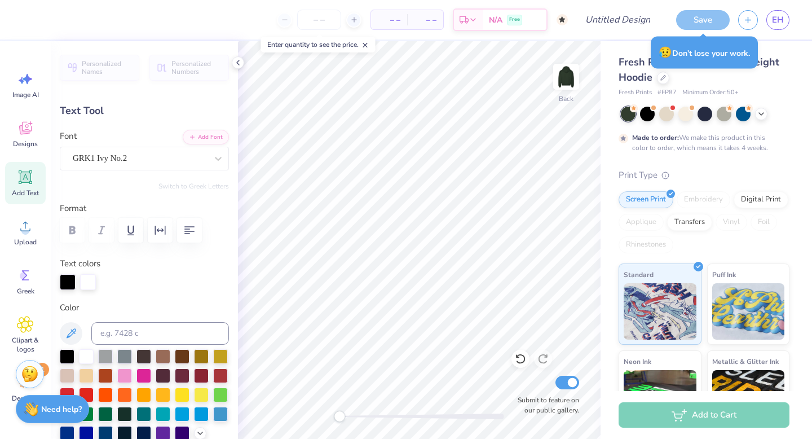
type input "13.89"
type input "0.85"
type input "10.84"
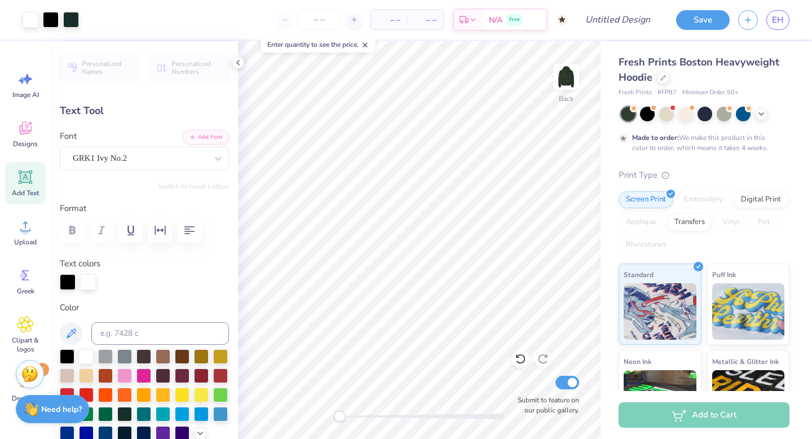
type input "0.0"
click at [627, 25] on input "Design Title" at bounding box center [631, 19] width 55 height 23
type input "Michigan State Vs. UM gameday set"
click at [711, 21] on button "Save" at bounding box center [703, 18] width 54 height 20
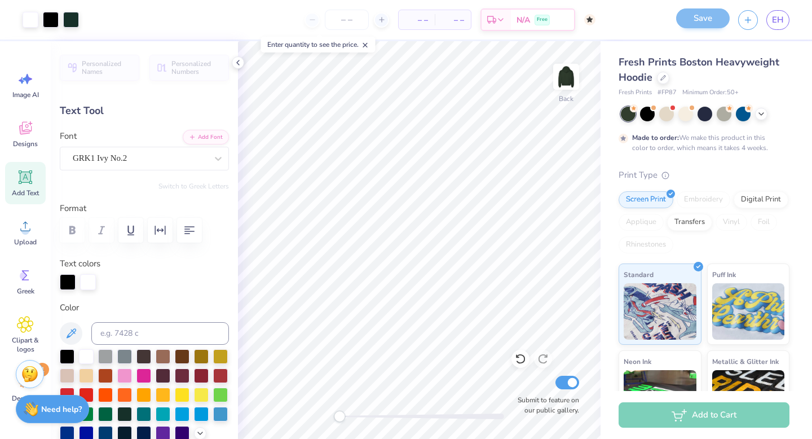
scroll to position [0, 0]
click at [709, 19] on div "Save" at bounding box center [703, 20] width 54 height 20
click at [710, 20] on div "Save" at bounding box center [703, 20] width 54 height 20
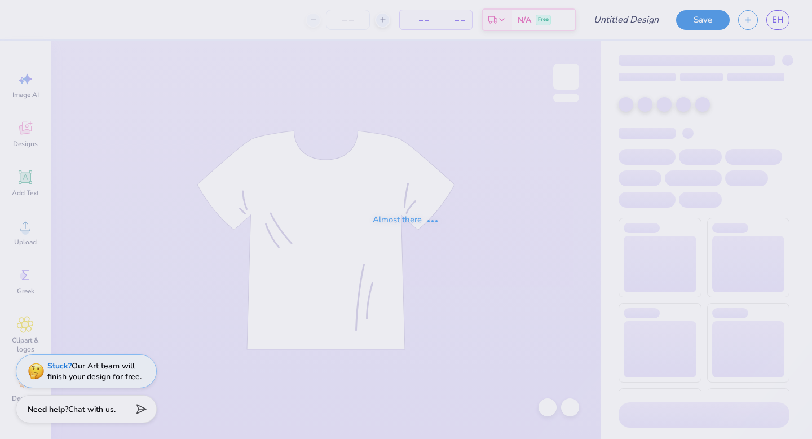
type input "MSUxUM gameday pants"
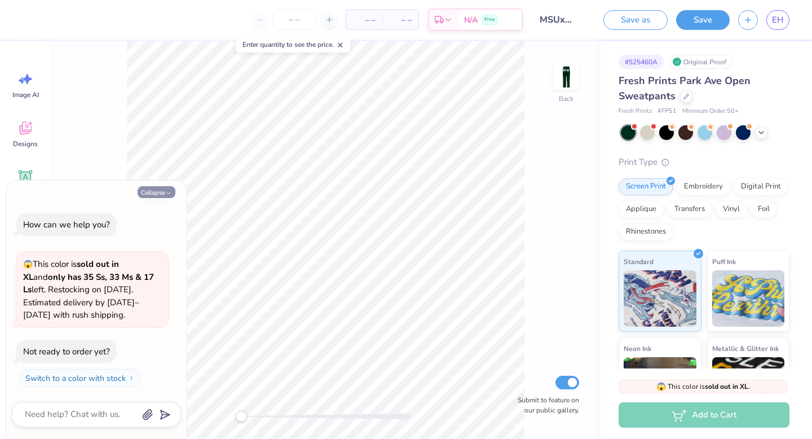
click at [162, 196] on button "Collapse" at bounding box center [157, 192] width 38 height 12
type textarea "x"
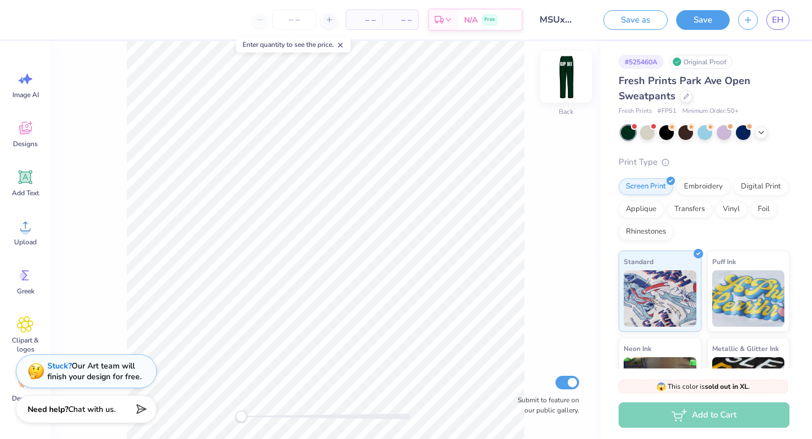
click at [570, 66] on img at bounding box center [566, 76] width 45 height 45
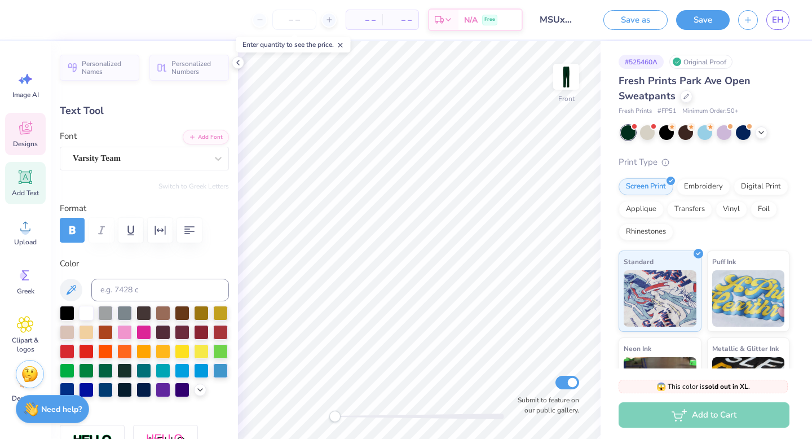
click at [33, 143] on span "Designs" at bounding box center [25, 143] width 25 height 9
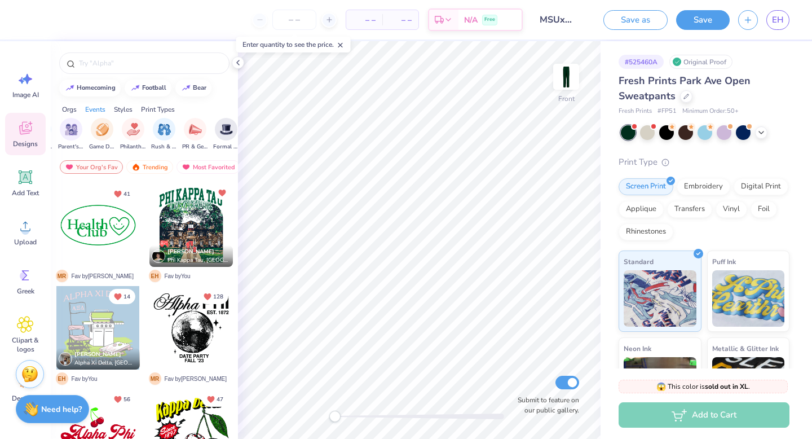
scroll to position [0, 163]
click at [104, 127] on img "filter for Game Day" at bounding box center [109, 128] width 13 height 13
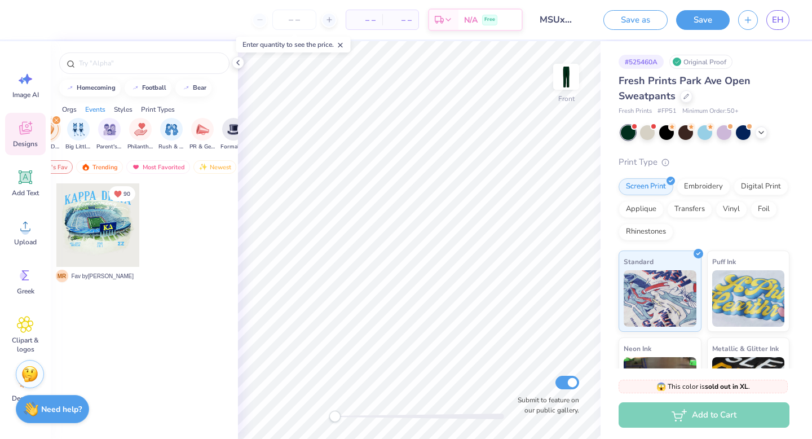
scroll to position [0, 64]
click at [142, 169] on div "Most Favorited" at bounding box center [144, 167] width 64 height 14
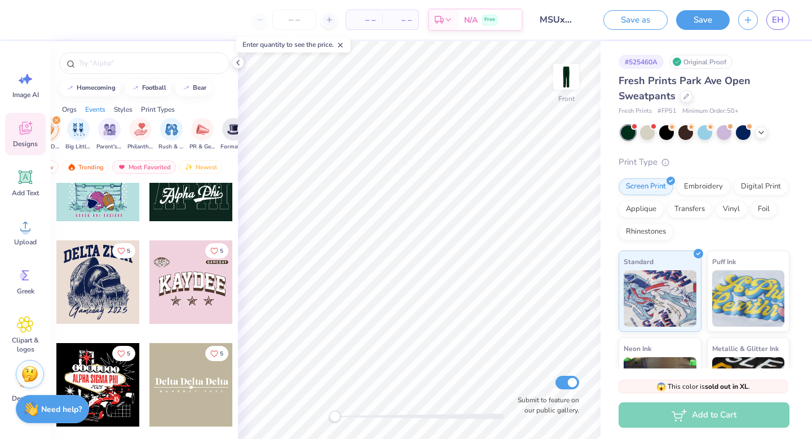
scroll to position [3023, 0]
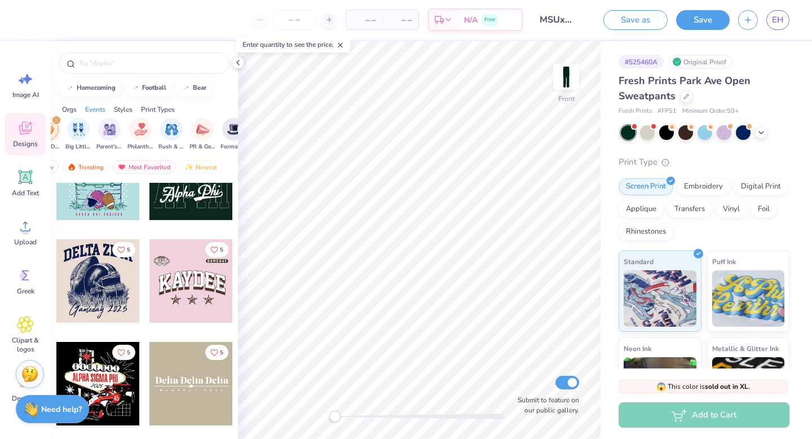
click at [200, 209] on div at bounding box center [190, 177] width 83 height 83
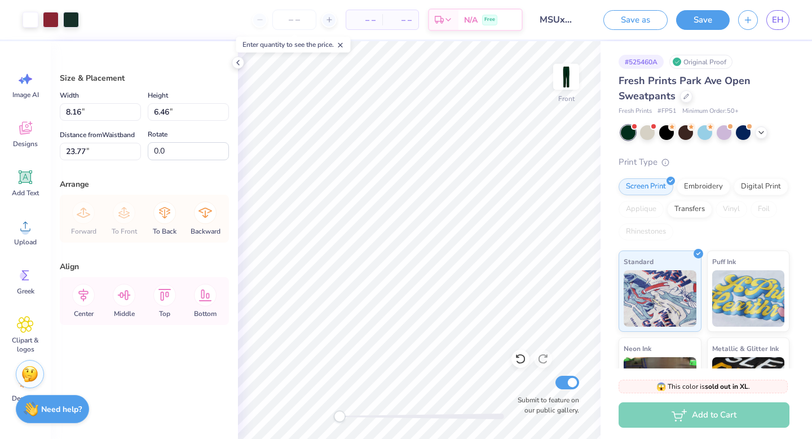
click at [339, 418] on div at bounding box center [419, 416] width 169 height 6
drag, startPoint x: 340, startPoint y: 418, endPoint x: 385, endPoint y: 418, distance: 44.5
click at [387, 418] on div "Accessibility label" at bounding box center [386, 416] width 11 height 11
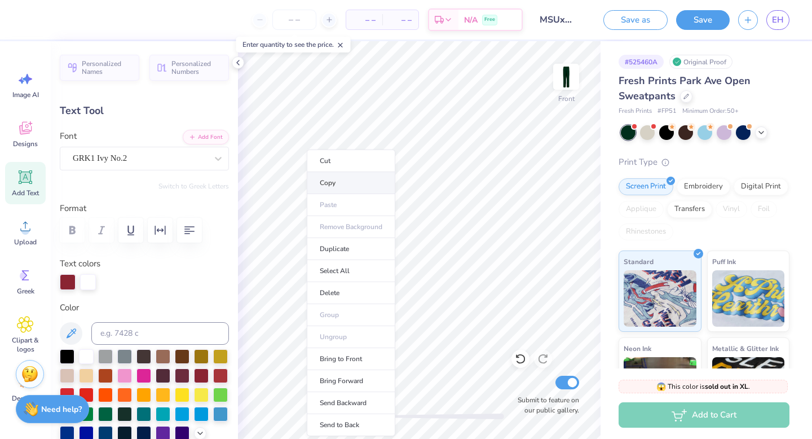
click at [341, 185] on li "Copy" at bounding box center [351, 183] width 89 height 22
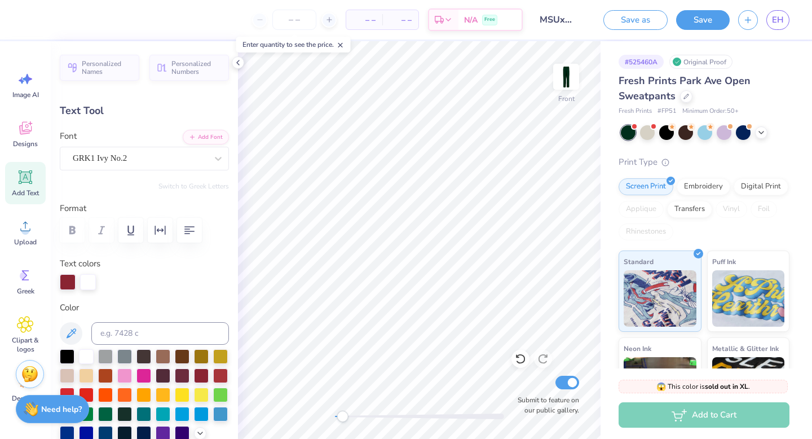
drag, startPoint x: 385, startPoint y: 419, endPoint x: 342, endPoint y: 417, distance: 42.3
click at [342, 417] on div "Accessibility label" at bounding box center [342, 416] width 11 height 11
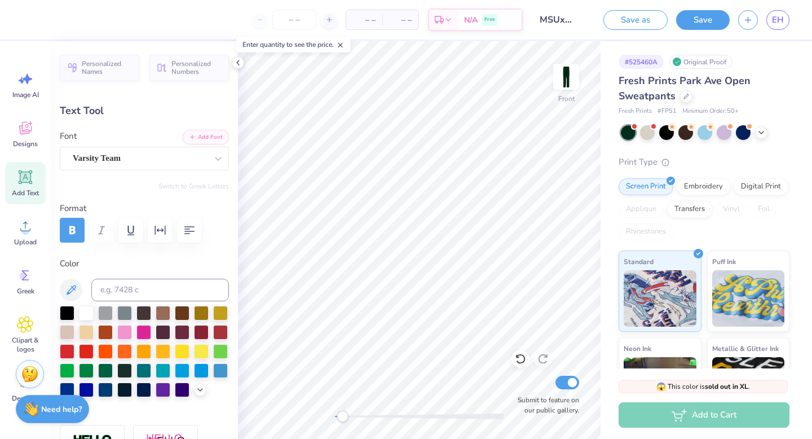
type input "7.42"
type input "5.13"
type input "6.00"
type input "0.0"
click at [429, 169] on li "Paste" at bounding box center [452, 173] width 89 height 22
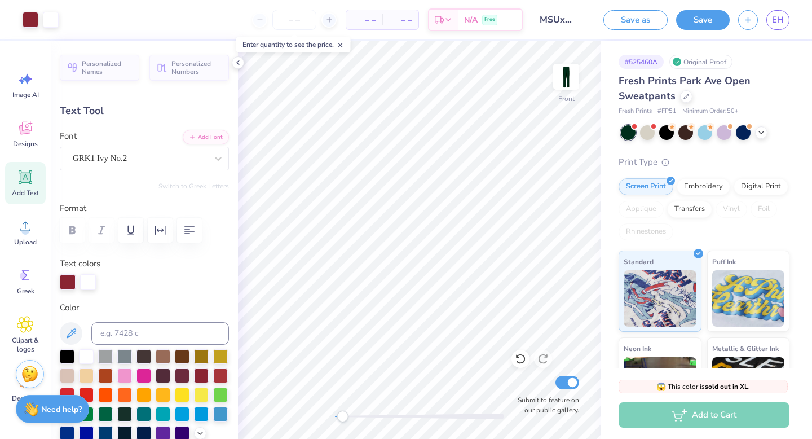
type input "0.99"
type input "0.98"
type input "7.66"
type input "-1.1"
type input "5.74"
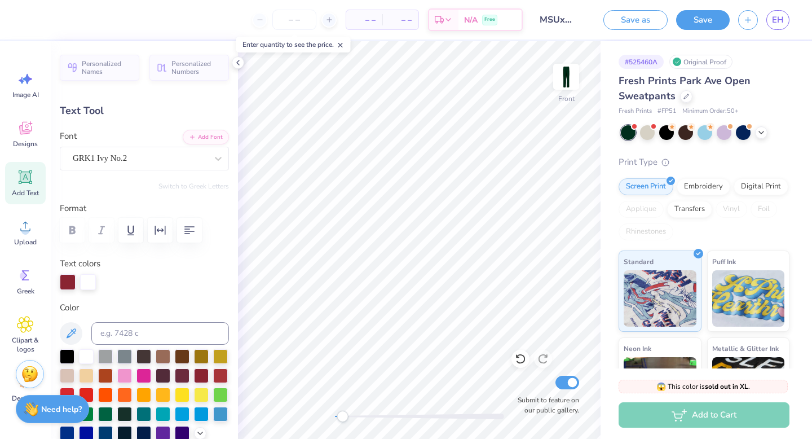
type input "5.67"
type input "3.01"
type input "7.90"
type input "7.79"
type input "2.99"
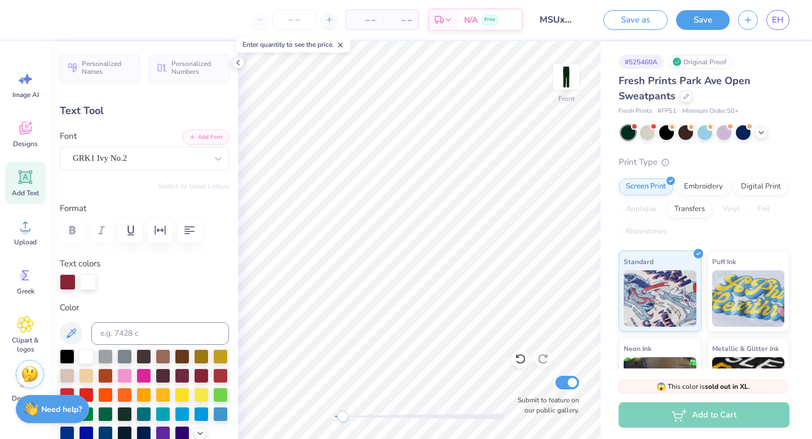
type textarea "gp"
type input "0.0"
type input "6.88"
type input "2.04"
type input "27.63"
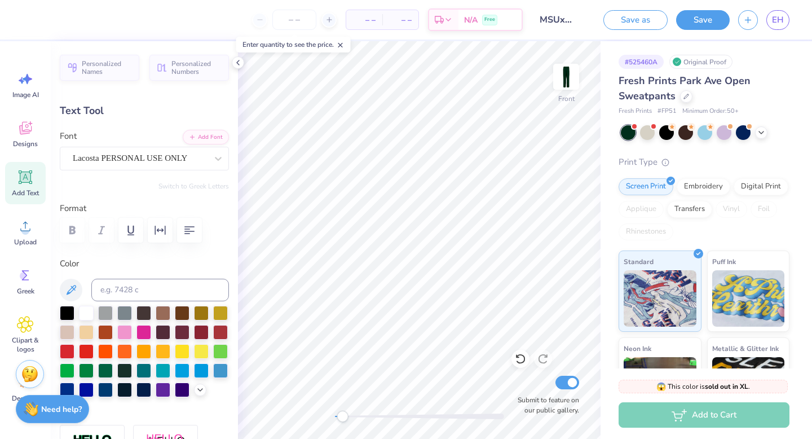
type input "0.0"
type input "8.16"
type input "3.23"
type input "27.00"
type input "0.99"
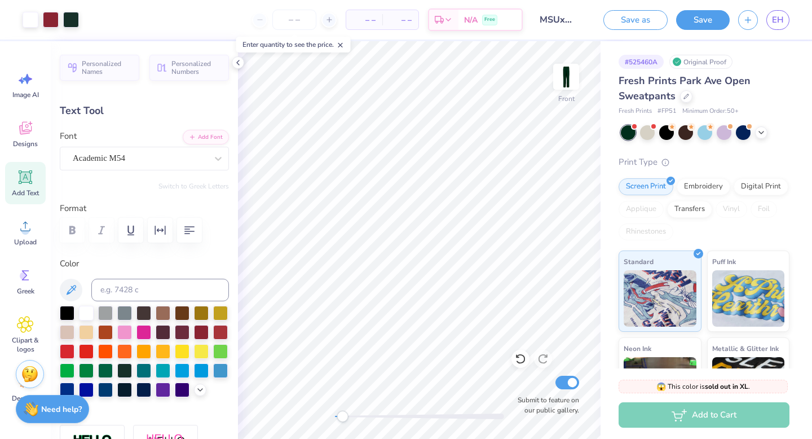
type input "0.98"
type input "25.24"
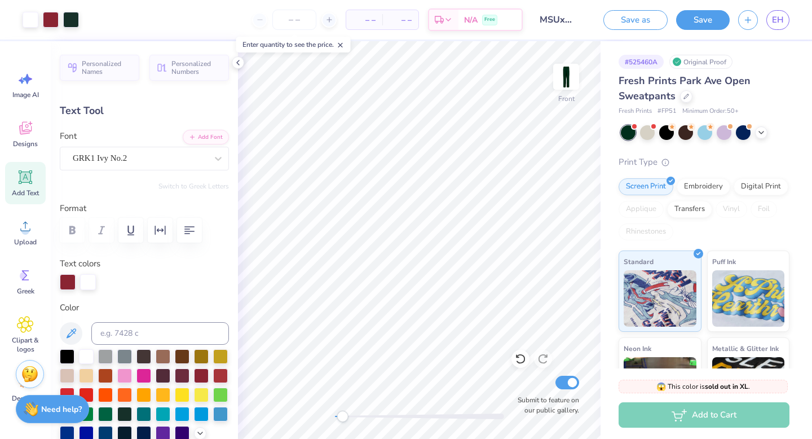
type input "0.0"
type input "0.92"
type input "1.02"
type input "25.10"
type input "0.0"
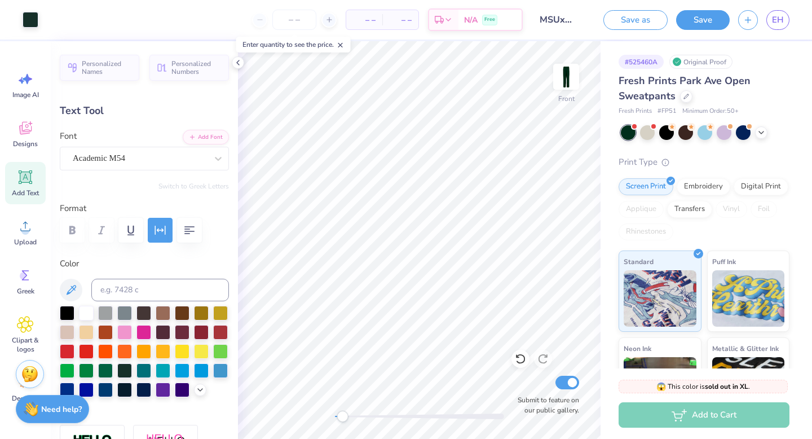
type input "1.24"
type input "0.59"
type input "24.74"
type input "0.0"
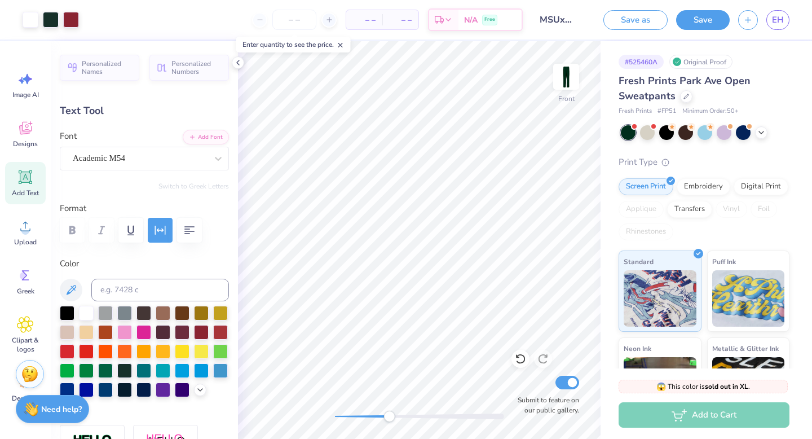
drag, startPoint x: 343, startPoint y: 418, endPoint x: 386, endPoint y: 421, distance: 43.0
click at [387, 421] on div at bounding box center [419, 416] width 169 height 11
type input "0.17"
type input "0.14"
type input "24.49"
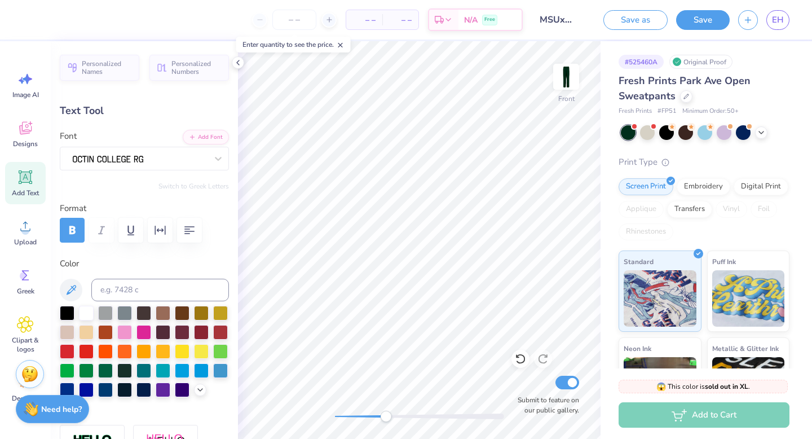
type input "0.0"
type input "0.13"
type input "24.69"
type input "0.0"
click at [337, 407] on div "Front Submit to feature on our public gallery." at bounding box center [419, 240] width 363 height 398
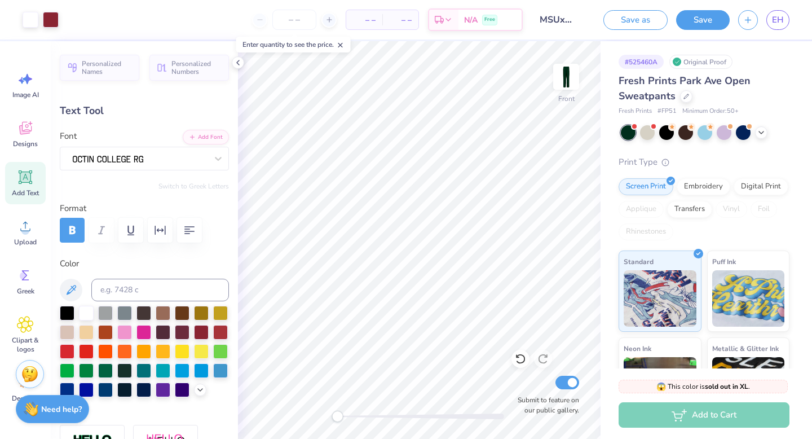
type input "8.16"
type input "5.44"
type input "4.17"
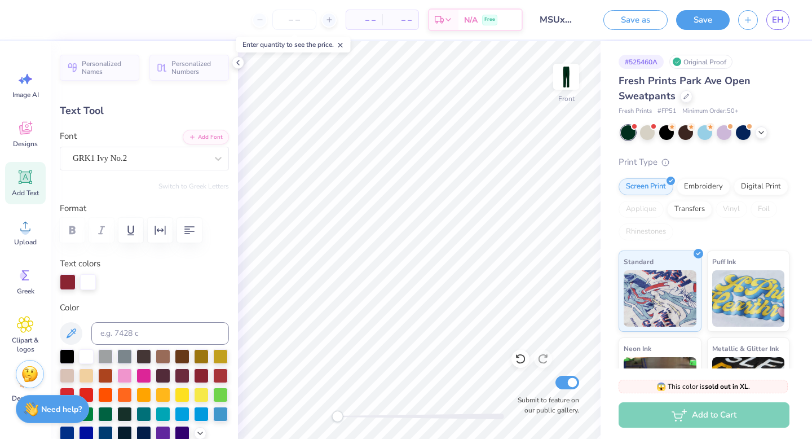
type input "-0.1"
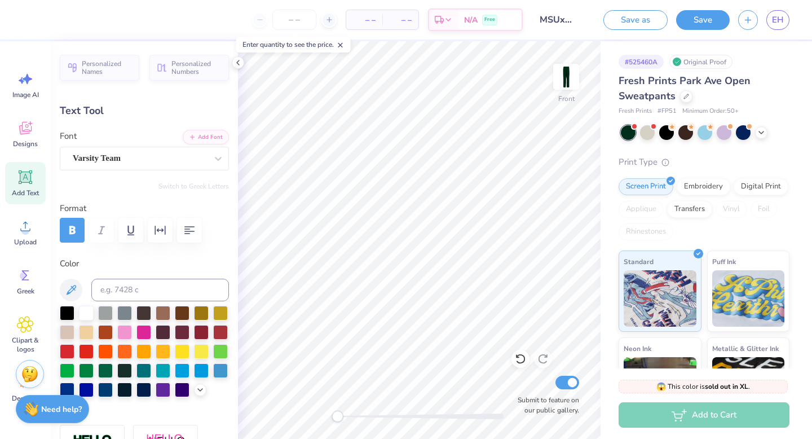
type input "6.45"
type input "5.17"
type input "6.00"
type input "0.0"
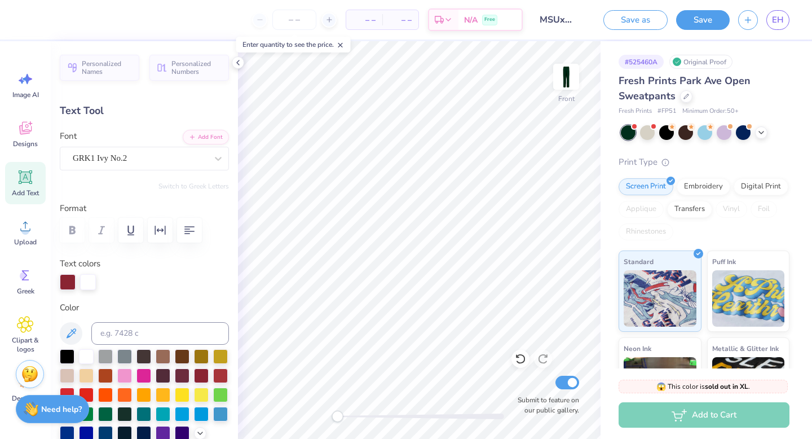
type input "8.13"
type input "5.32"
type input "-0.1"
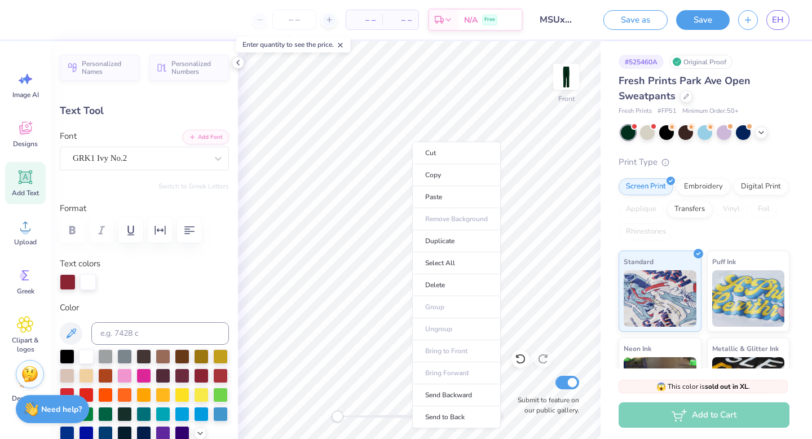
drag, startPoint x: 391, startPoint y: 416, endPoint x: 345, endPoint y: 410, distance: 46.0
click at [426, 170] on li "Copy" at bounding box center [456, 175] width 89 height 22
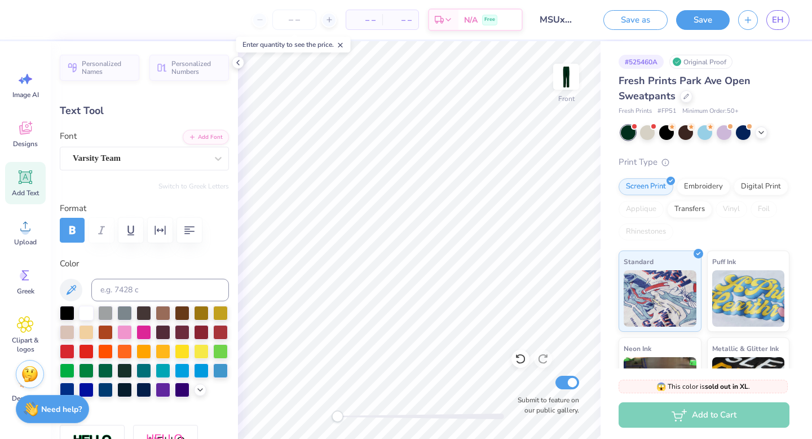
type input "6.45"
type input "5.17"
type input "0.0"
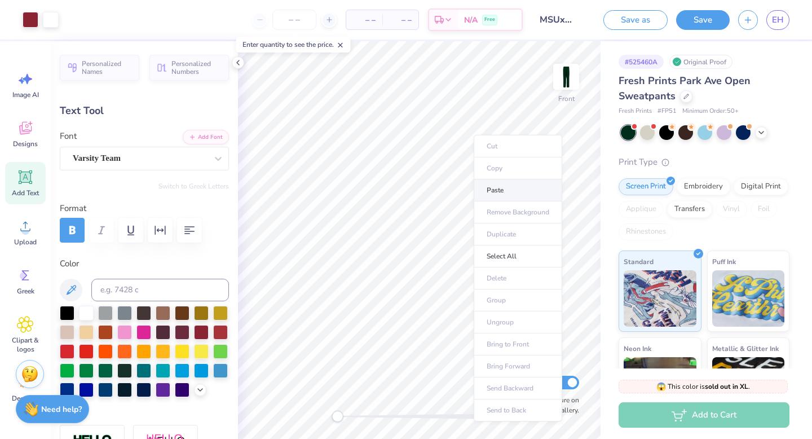
click at [495, 194] on li "Paste" at bounding box center [518, 190] width 89 height 22
type input "8.13"
type input "5.32"
type input "5.35"
type input "-0.1"
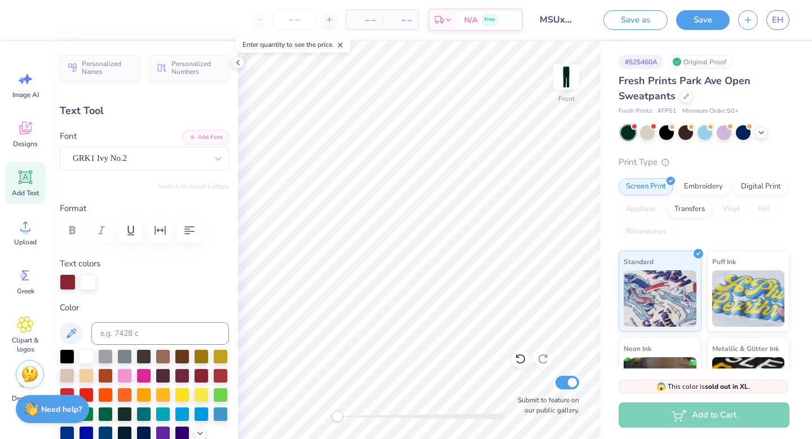
type textarea "g"
type textarea "hi"
type input "0.0"
type input "6.79"
type input "6.00"
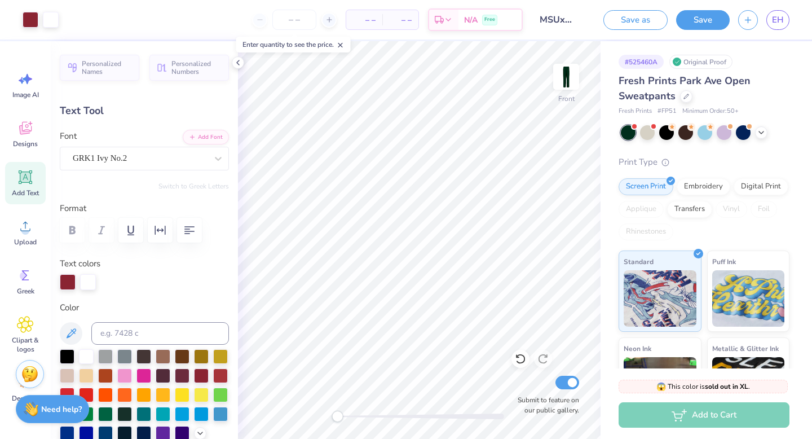
type input "-0.1"
type input "6.79"
type input "0.0"
type input "8.13"
type input "-0.1"
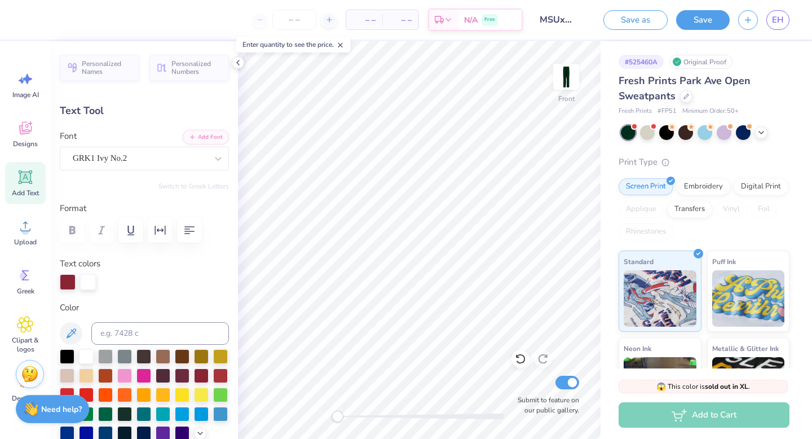
type input "6.93"
type input "4.53"
type input "6.79"
type input "5.32"
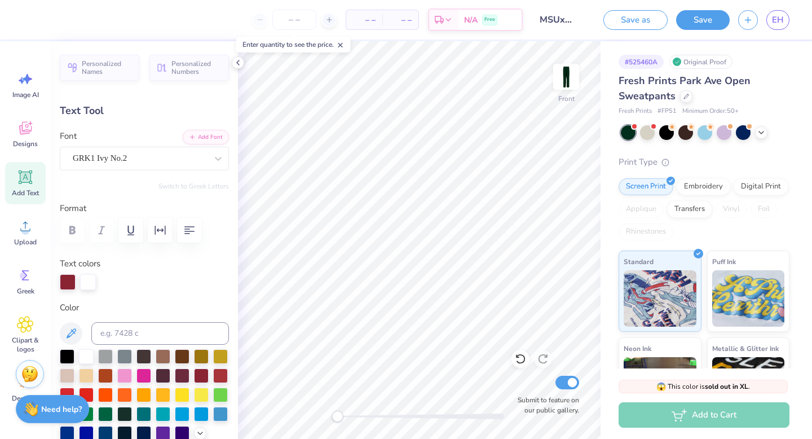
type input "6.00"
type input "5.72"
type input "4.48"
type input "6.84"
type input "0.0"
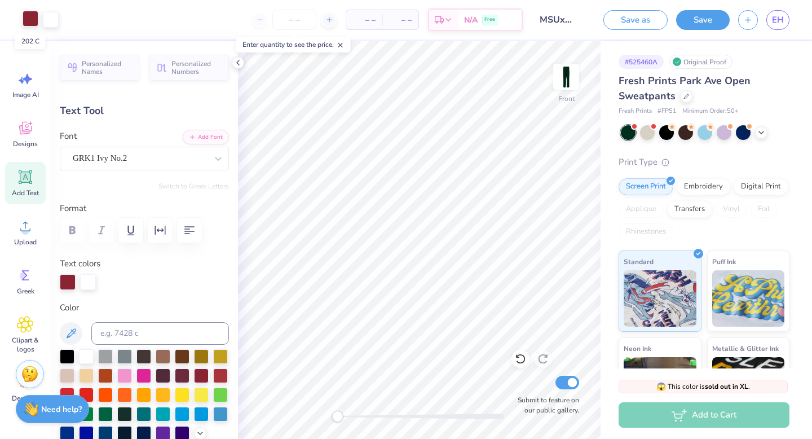
click at [25, 24] on div at bounding box center [31, 19] width 16 height 16
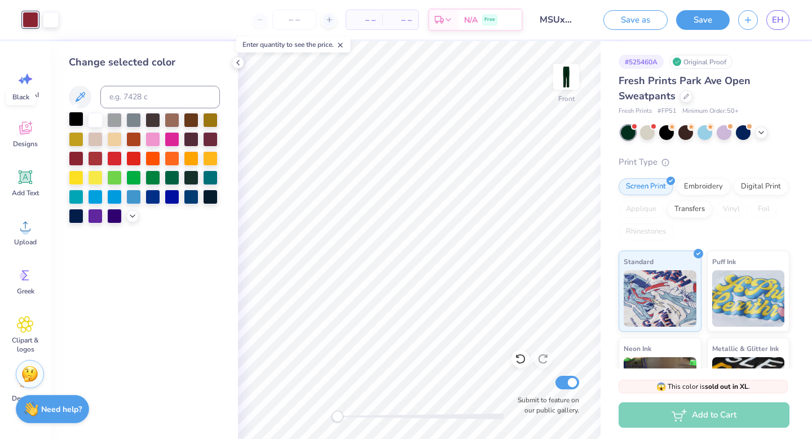
click at [79, 121] on div at bounding box center [76, 119] width 15 height 15
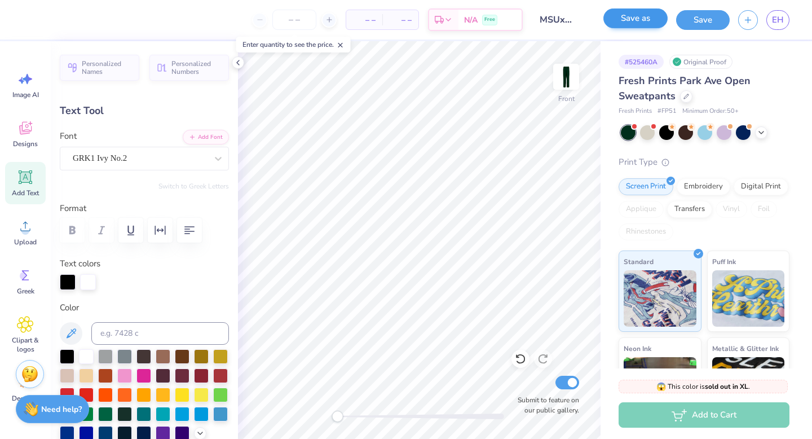
type input "5.72"
type input "4.48"
type input "6.84"
type input "6.87"
type input "5.38"
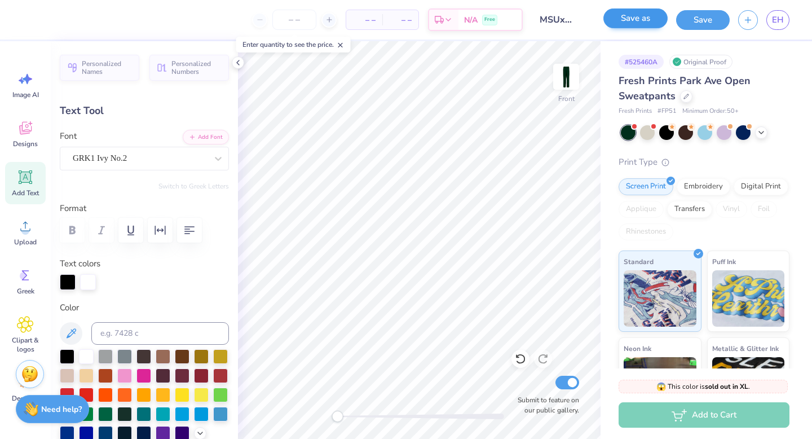
type input "5.91"
type input "6.93"
type input "4.53"
type input "6.76"
type input "7.38"
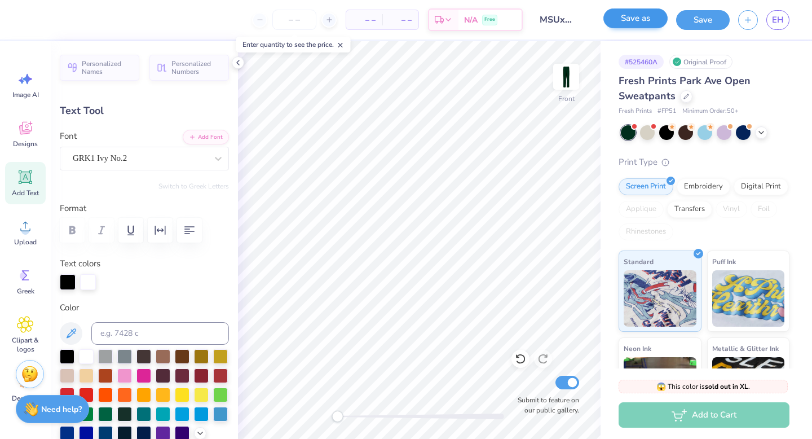
type input "4.83"
type input "6.47"
type input "6.87"
type input "5.38"
type input "5.91"
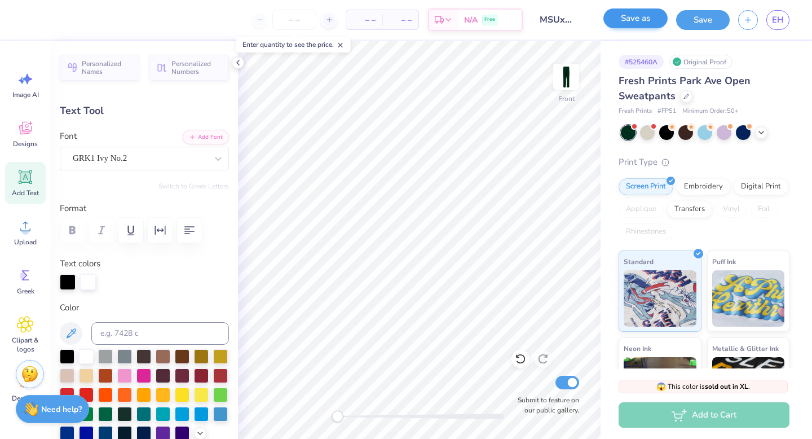
type input "6.06"
type input "4.75"
type input "6.55"
type input "6.32"
type input "4.95"
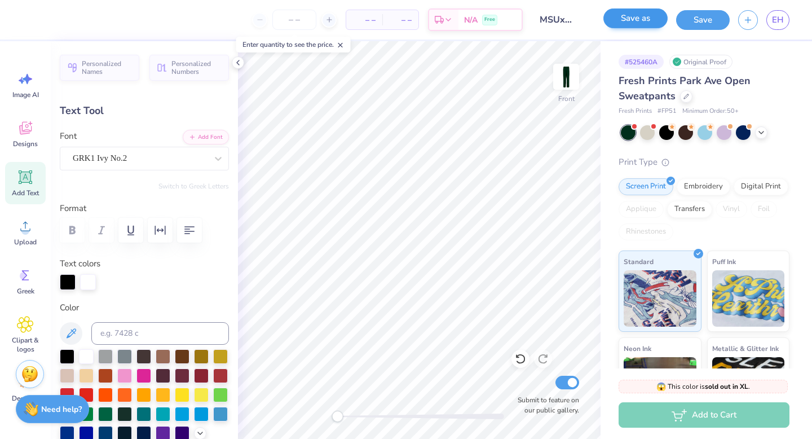
type input "6.35"
type input "0.0"
click at [295, 416] on div "Front Submit to feature on our public gallery." at bounding box center [419, 240] width 363 height 398
type input "7.38"
type input "4.83"
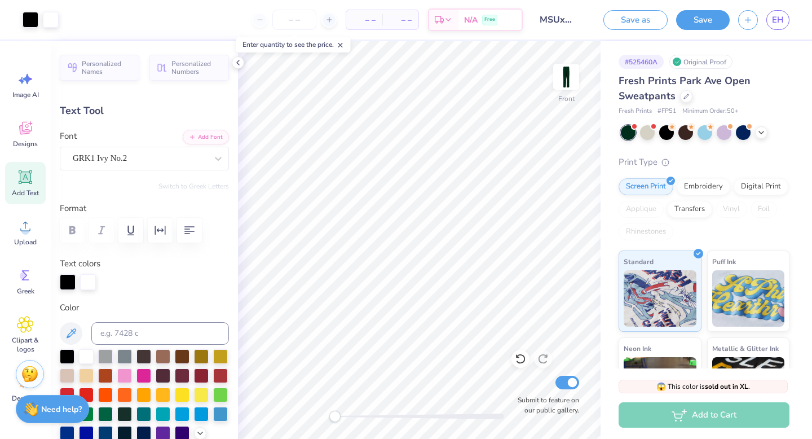
type input "6.47"
type input "0.0"
type input "6.32"
type input "4.95"
type input "-0.1"
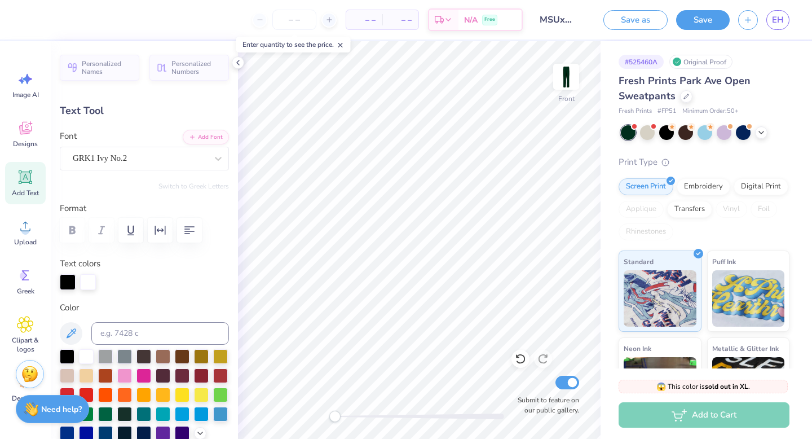
type input "7.38"
type input "4.83"
type input "0.0"
click at [702, 21] on button "Save" at bounding box center [703, 18] width 54 height 20
